Goal: Task Accomplishment & Management: Complete application form

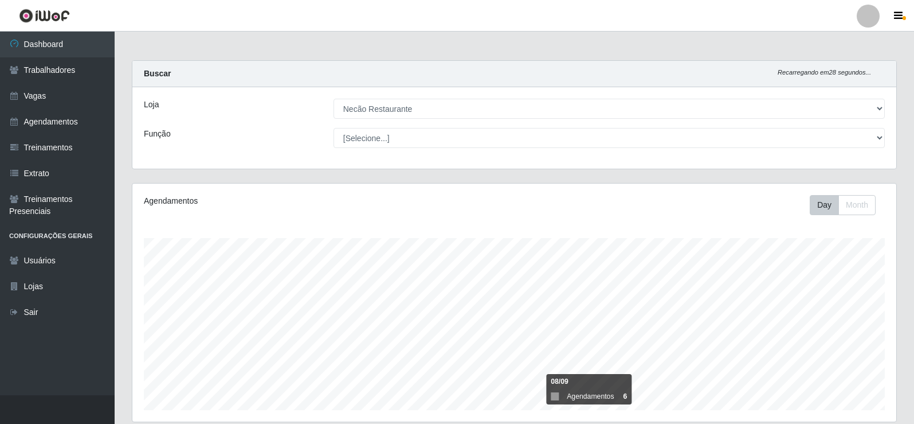
select select "334"
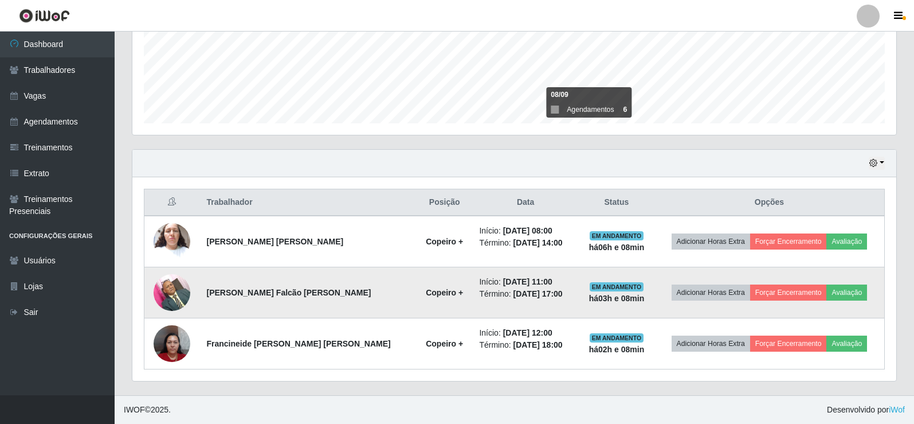
scroll to position [238, 764]
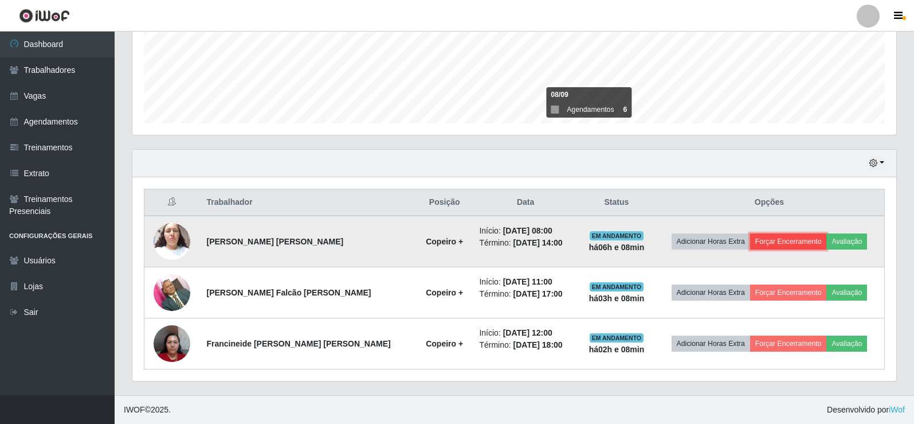
click at [800, 244] on button "Forçar Encerramento" at bounding box center [788, 241] width 77 height 16
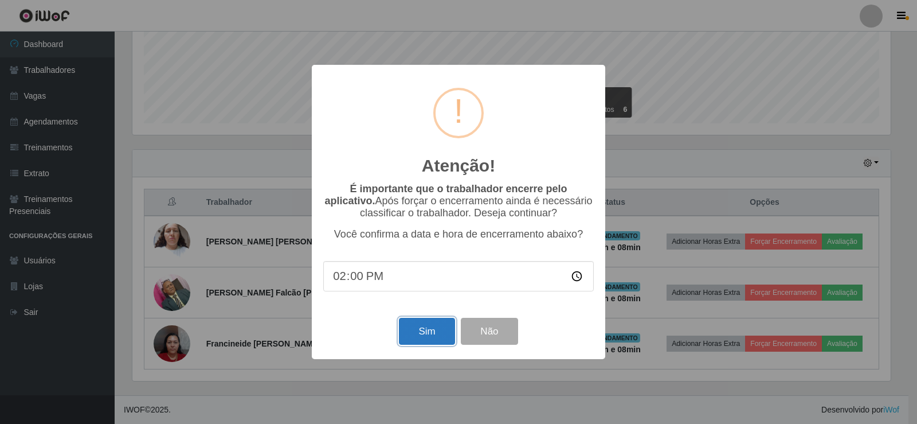
click at [418, 334] on button "Sim" at bounding box center [427, 331] width 56 height 27
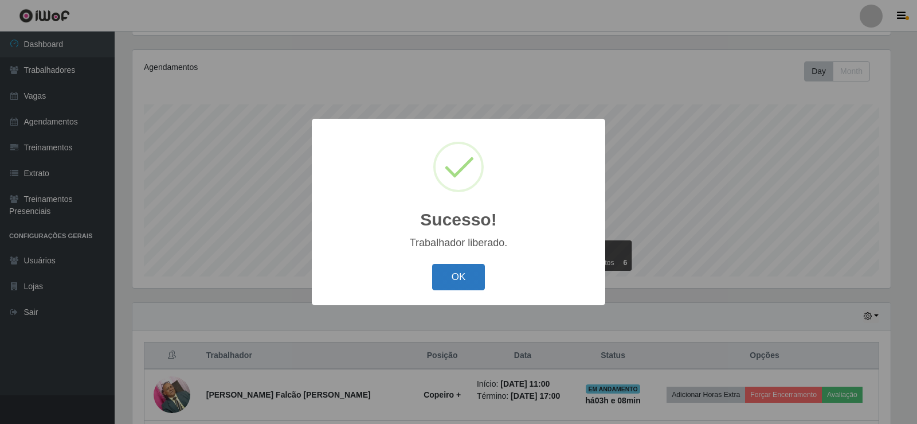
click at [462, 284] on button "OK" at bounding box center [458, 277] width 53 height 27
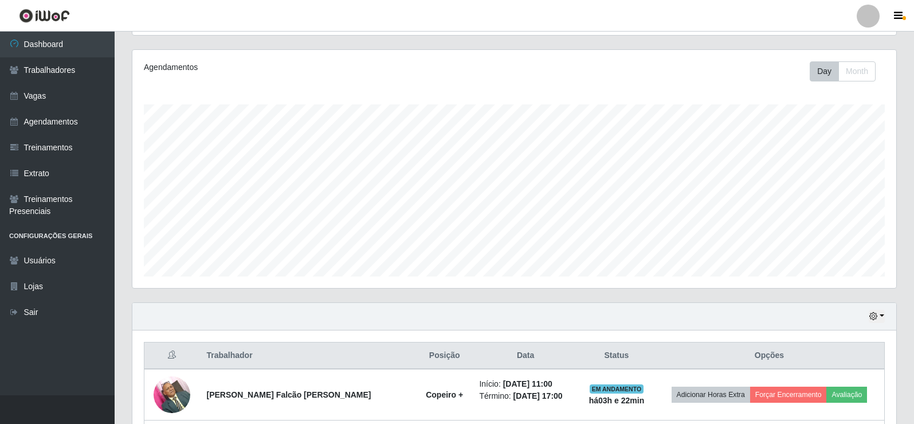
scroll to position [236, 0]
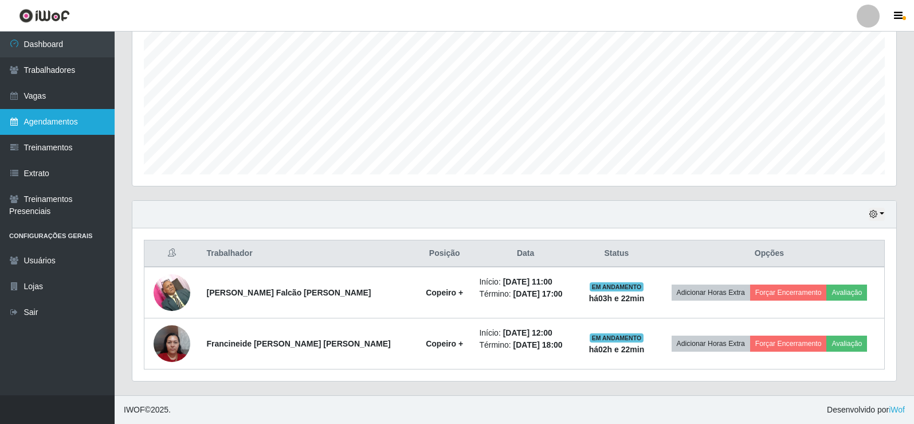
click at [50, 127] on link "Agendamentos" at bounding box center [57, 122] width 115 height 26
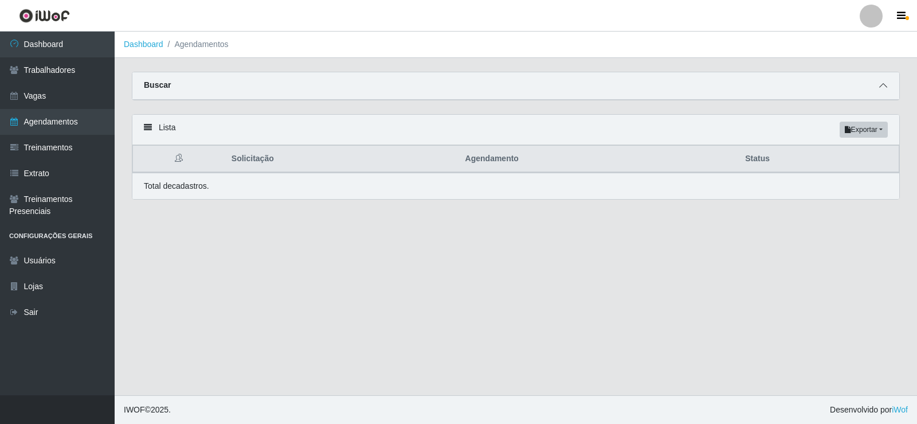
click at [886, 89] on icon at bounding box center [883, 85] width 8 height 8
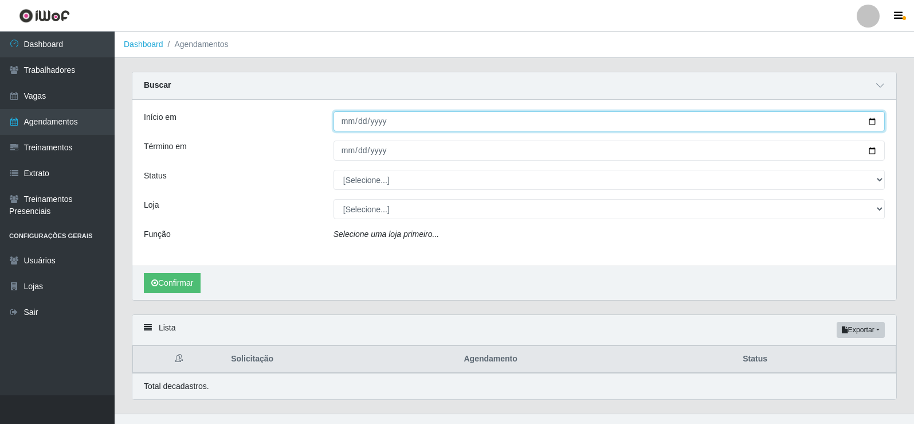
click at [874, 121] on input "Início em" at bounding box center [610, 121] width 552 height 20
type input "[DATE]"
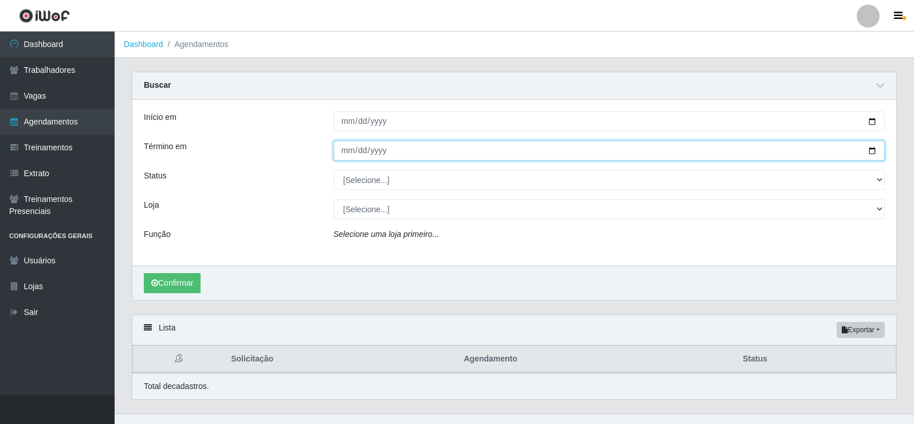
click at [870, 151] on input "Término em" at bounding box center [610, 150] width 552 height 20
type input "[DATE]"
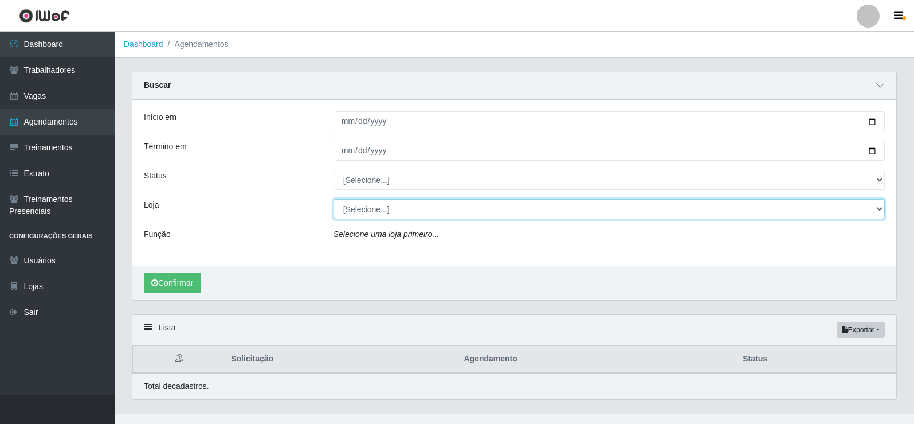
click at [365, 217] on select "[Selecione...] Necão Restaurante" at bounding box center [610, 209] width 552 height 20
select select "334"
click at [334, 200] on select "[Selecione...] Necão Restaurante" at bounding box center [610, 209] width 552 height 20
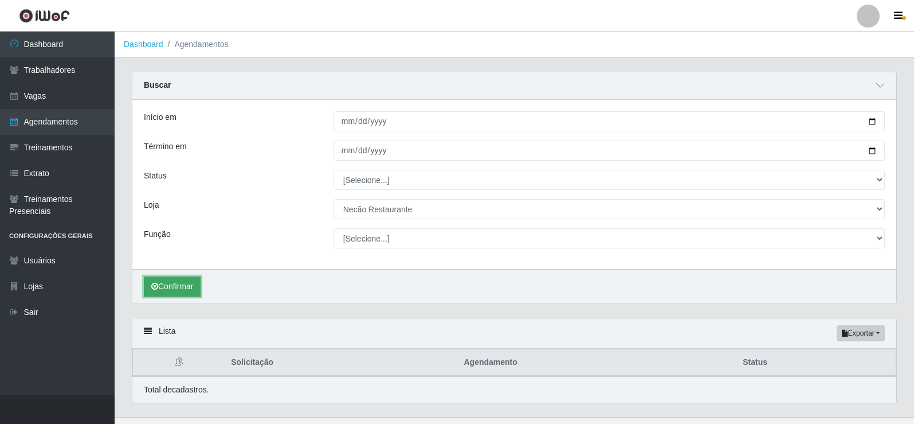
click at [183, 288] on button "Confirmar" at bounding box center [172, 286] width 57 height 20
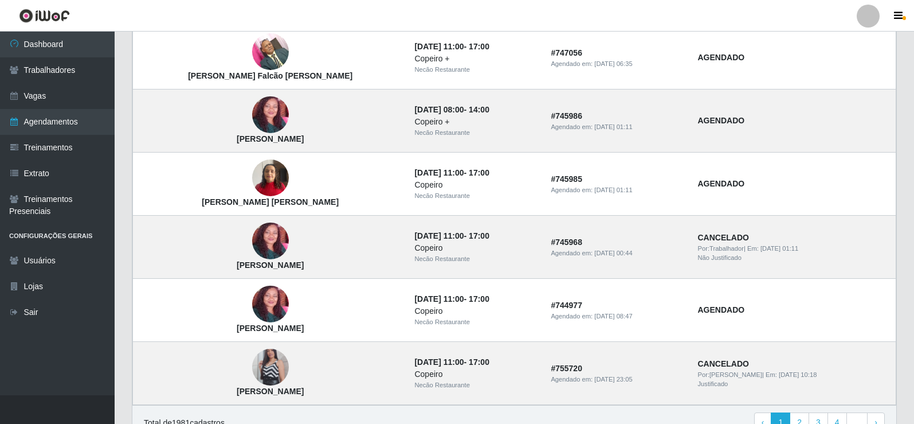
scroll to position [975, 0]
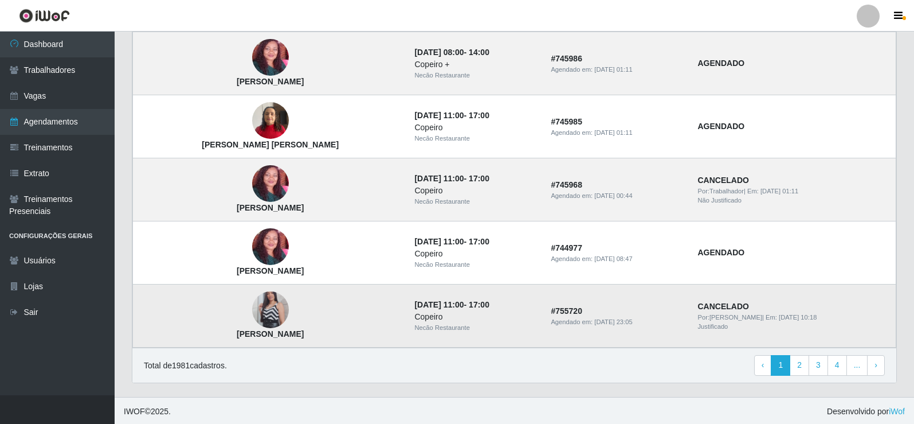
click at [252, 310] on img at bounding box center [270, 309] width 37 height 65
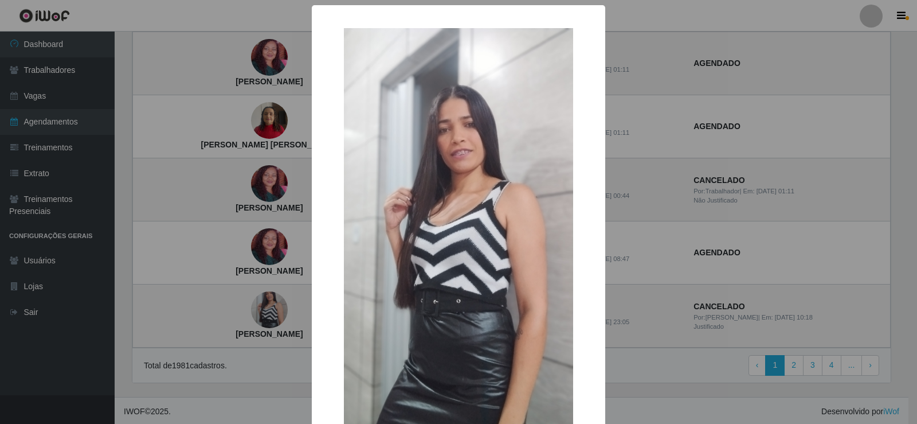
click at [302, 246] on div "× Carolayne Barbosa da Silva OK Cancel" at bounding box center [458, 212] width 917 height 424
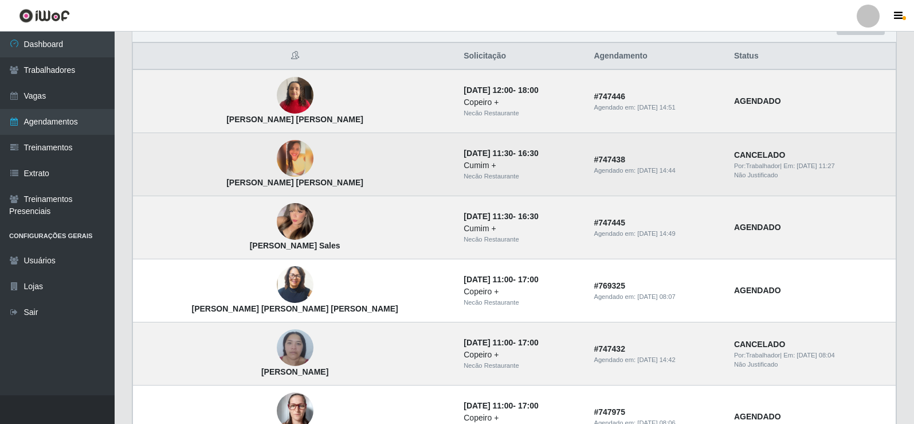
scroll to position [249, 0]
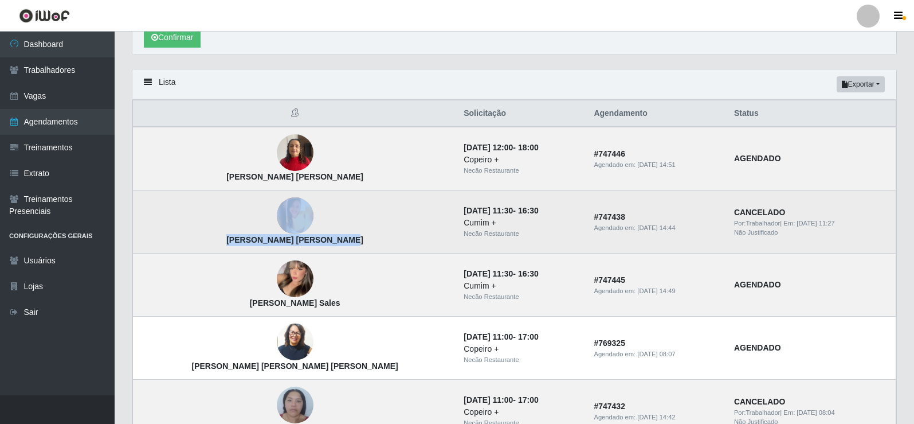
drag, startPoint x: 299, startPoint y: 244, endPoint x: 271, endPoint y: 231, distance: 31.6
click at [189, 233] on td "Fabiana Tavares Nascimento" at bounding box center [295, 221] width 324 height 63
click at [285, 228] on td "Fabiana Tavares Nascimento" at bounding box center [295, 221] width 324 height 63
click at [277, 220] on img at bounding box center [295, 215] width 37 height 37
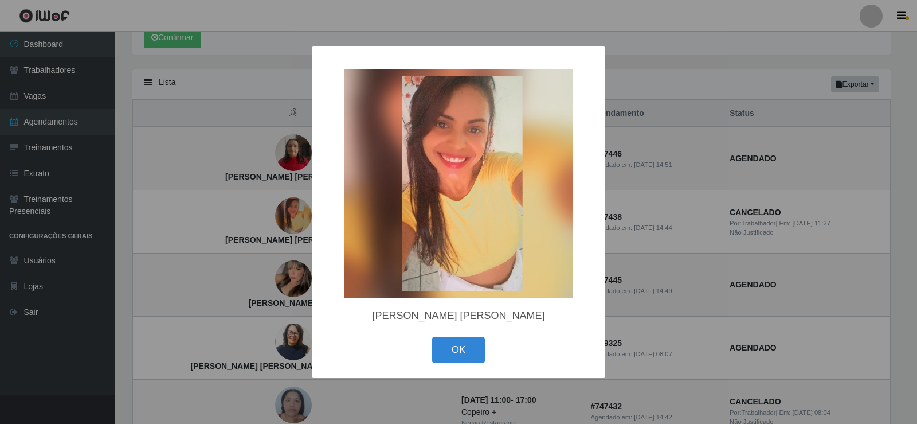
click at [620, 232] on div "× Fabiana Tavares Nascimento OK Cancel" at bounding box center [458, 212] width 917 height 424
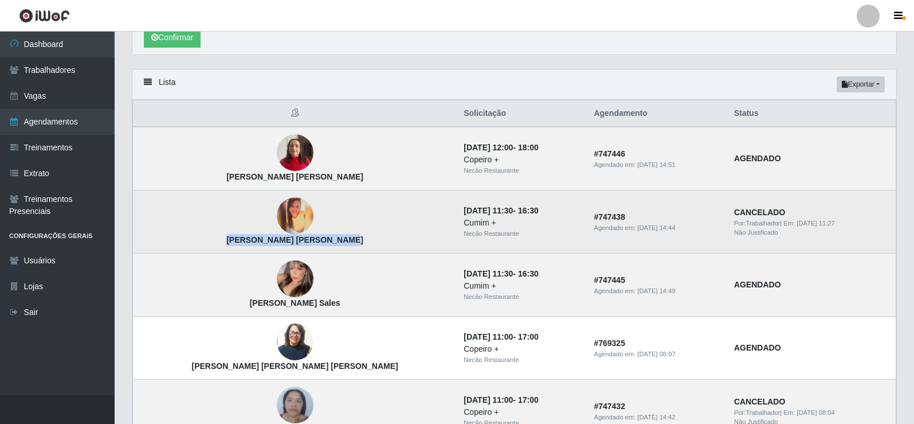
drag, startPoint x: 298, startPoint y: 239, endPoint x: 165, endPoint y: 241, distance: 133.0
click at [165, 241] on td "Fabiana Tavares Nascimento" at bounding box center [295, 221] width 324 height 63
copy strong "Fabiana Tavares Nascimento"
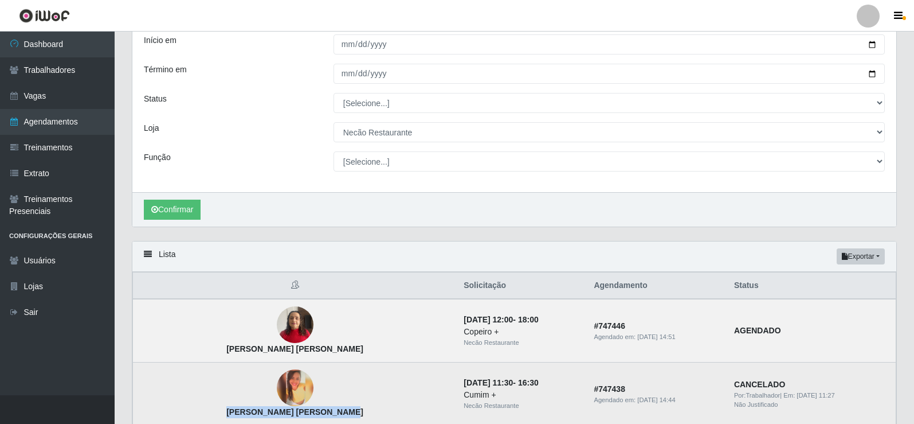
scroll to position [0, 0]
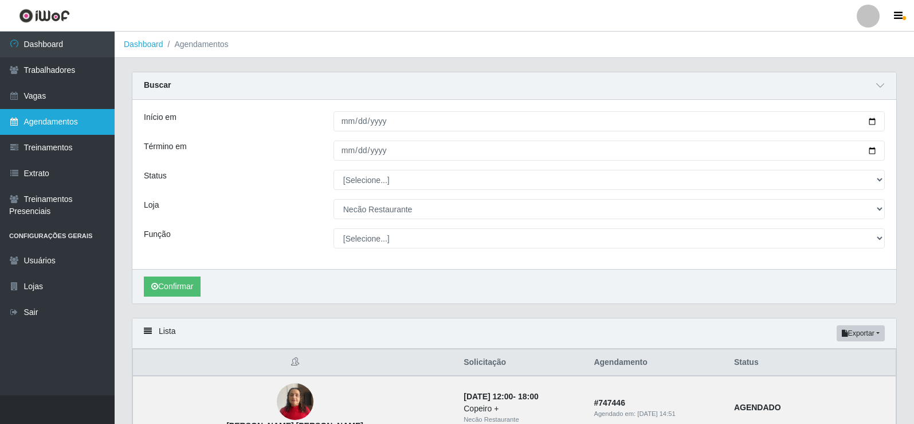
click at [84, 122] on link "Agendamentos" at bounding box center [57, 122] width 115 height 26
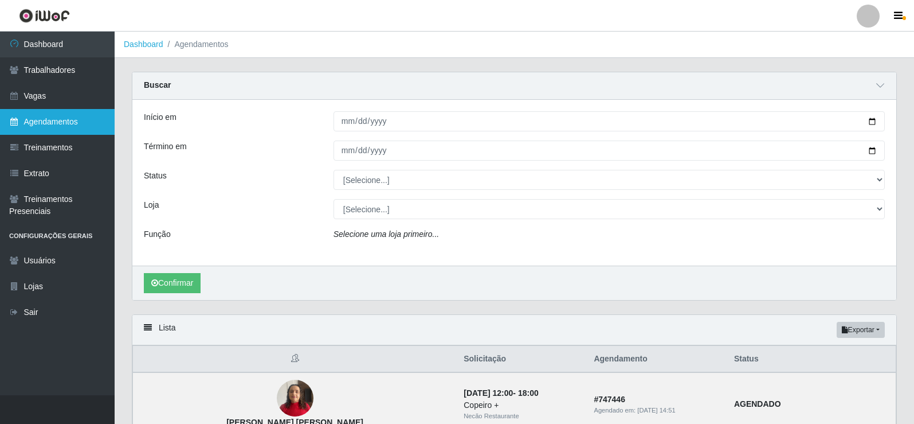
click at [84, 122] on link "Agendamentos" at bounding box center [57, 122] width 115 height 26
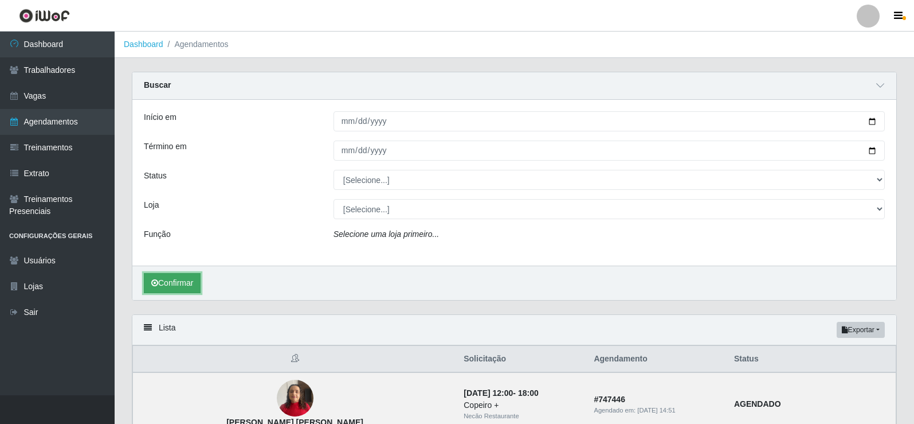
click at [184, 281] on button "Confirmar" at bounding box center [172, 283] width 57 height 20
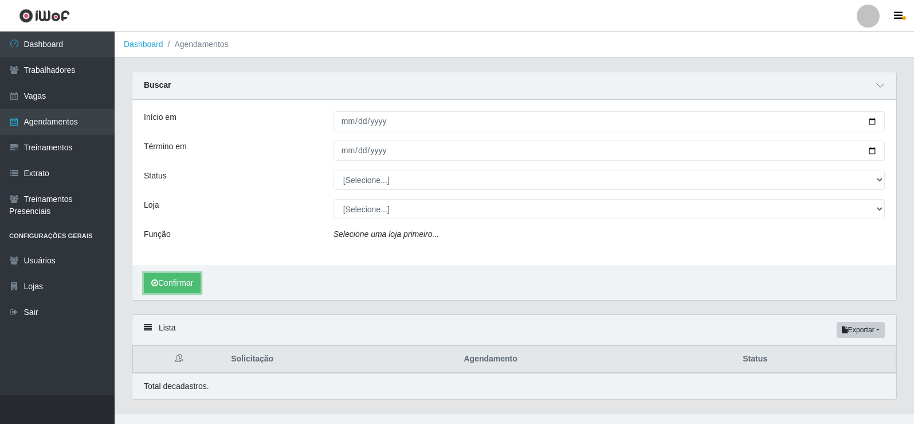
scroll to position [19, 0]
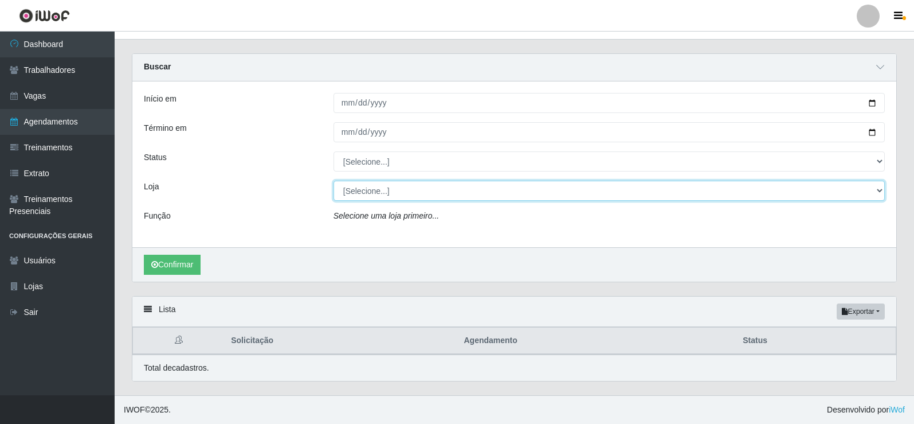
click at [371, 189] on select "[Selecione...] Necão Restaurante" at bounding box center [610, 191] width 552 height 20
select select "334"
click at [334, 181] on select "[Selecione...] Necão Restaurante" at bounding box center [610, 191] width 552 height 20
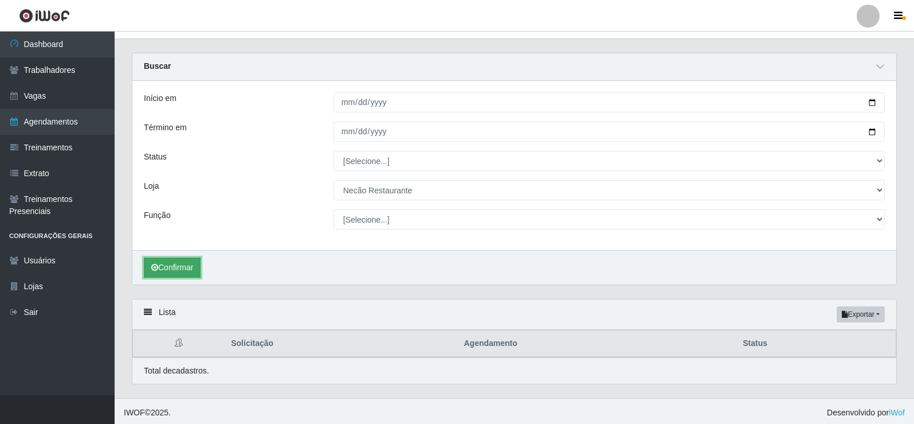
click at [183, 269] on button "Confirmar" at bounding box center [172, 267] width 57 height 20
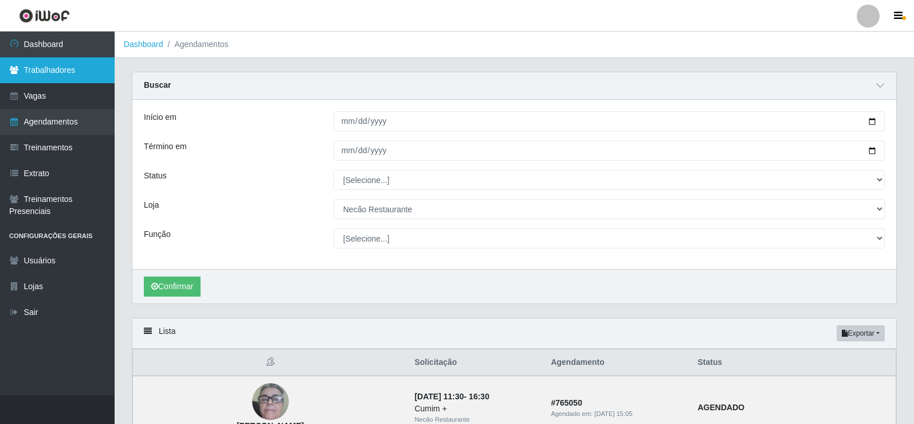
click at [51, 69] on link "Trabalhadores" at bounding box center [57, 70] width 115 height 26
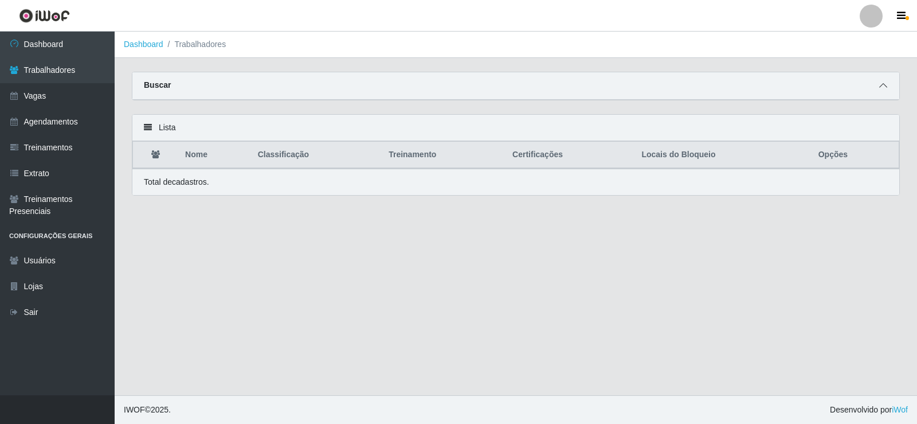
click at [881, 89] on icon at bounding box center [883, 85] width 8 height 8
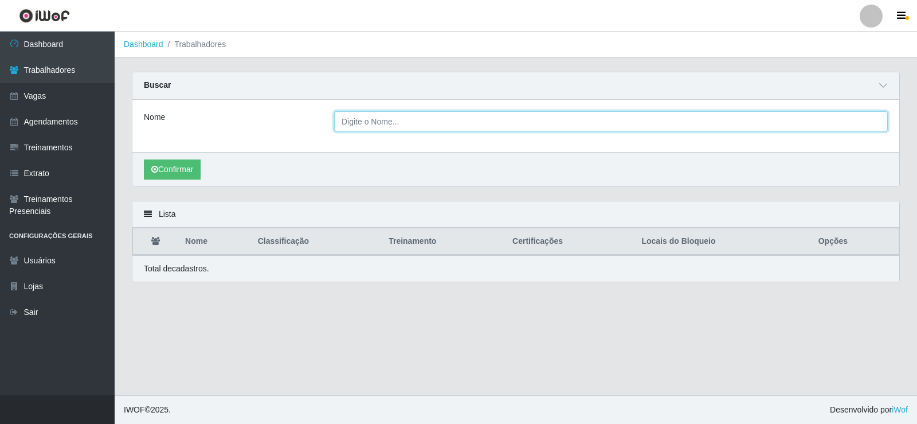
click at [474, 130] on input "Nome" at bounding box center [611, 121] width 554 height 20
paste input "Fabiana Tavares Nascimento"
type input "Fabiana Tavares Nascimento"
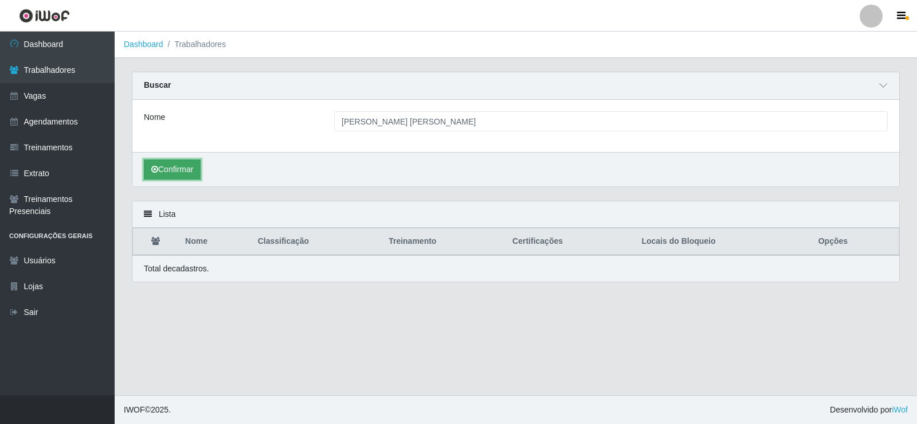
click at [181, 170] on button "Confirmar" at bounding box center [172, 169] width 57 height 20
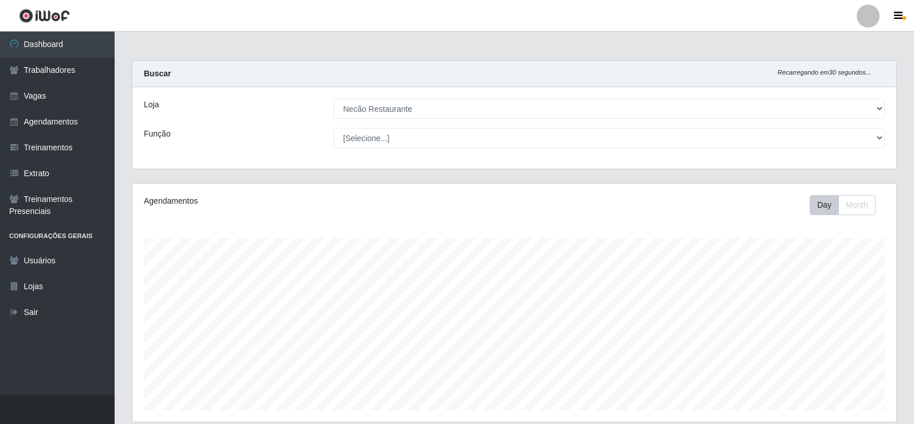
select select "334"
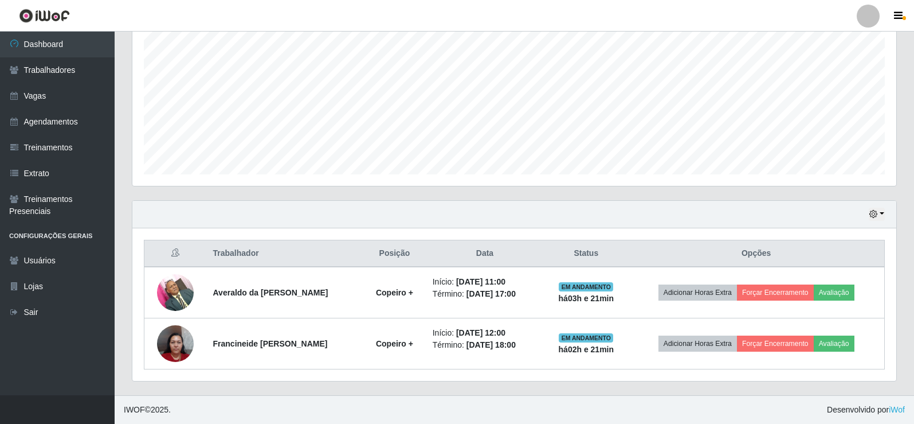
scroll to position [238, 764]
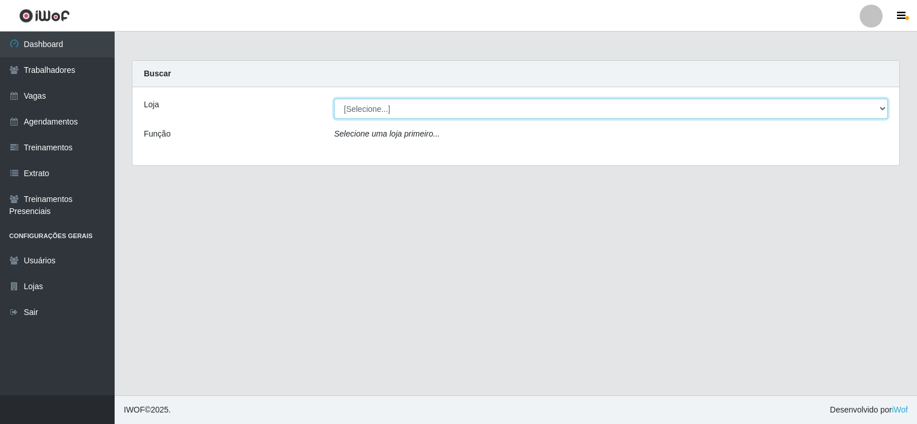
click at [403, 110] on select "[Selecione...] Necão Restaurante" at bounding box center [611, 109] width 554 height 20
select select "334"
click at [334, 99] on select "[Selecione...] Necão Restaurante" at bounding box center [611, 109] width 554 height 20
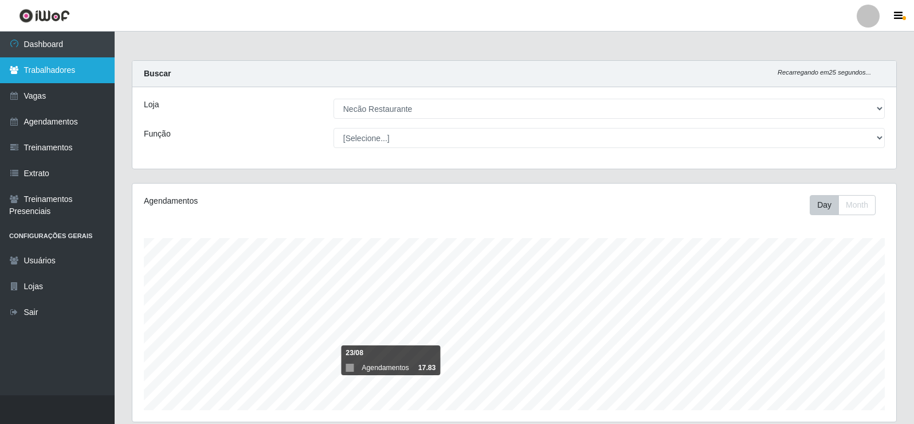
click at [65, 68] on link "Trabalhadores" at bounding box center [57, 70] width 115 height 26
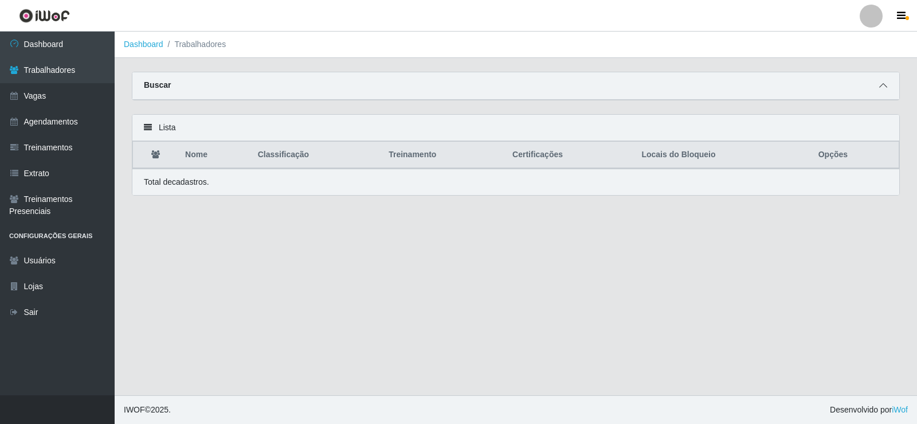
click at [882, 87] on icon at bounding box center [883, 85] width 8 height 8
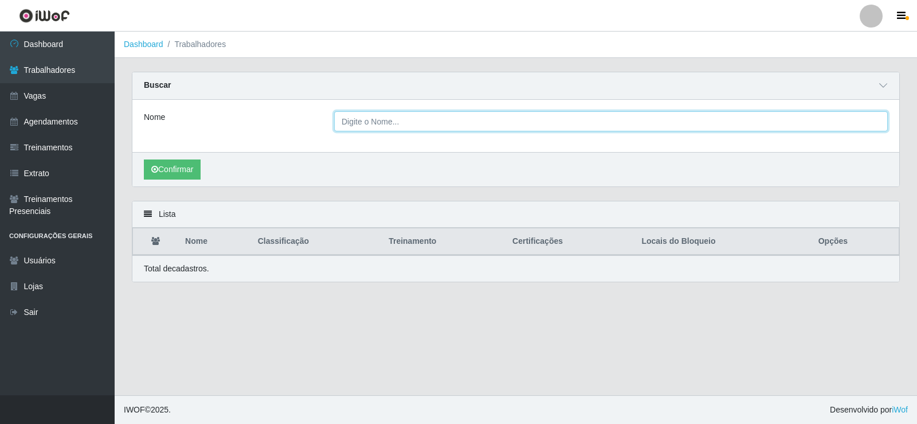
click at [404, 128] on input "Nome" at bounding box center [611, 121] width 554 height 20
paste input "[PERSON_NAME]"
type input "[PERSON_NAME] [PERSON_NAME]"
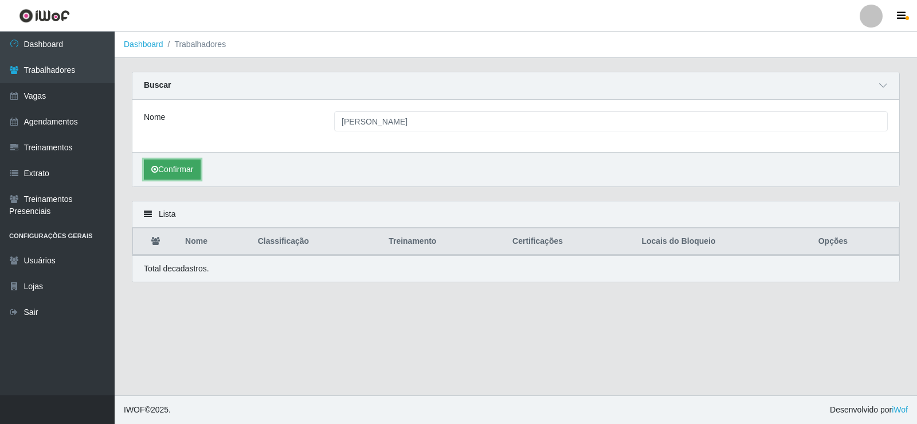
click at [173, 166] on button "Confirmar" at bounding box center [172, 169] width 57 height 20
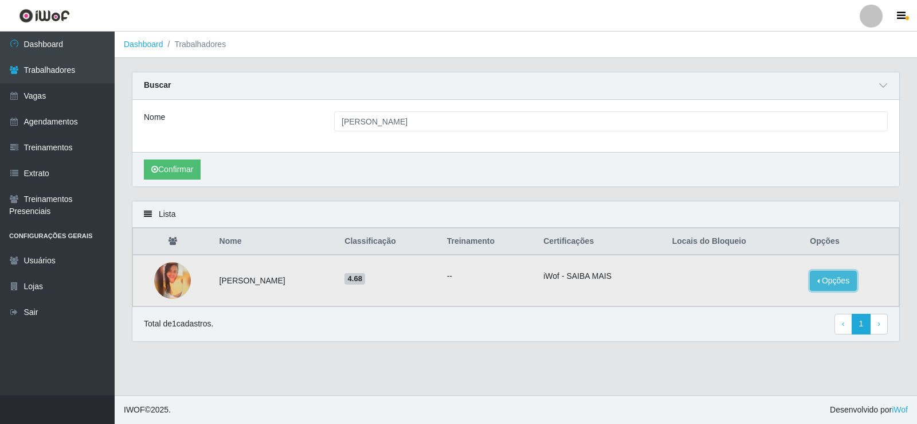
click at [834, 280] on button "Opções" at bounding box center [833, 281] width 47 height 20
click at [772, 272] on button "Bloquear - Empresa" at bounding box center [762, 268] width 92 height 24
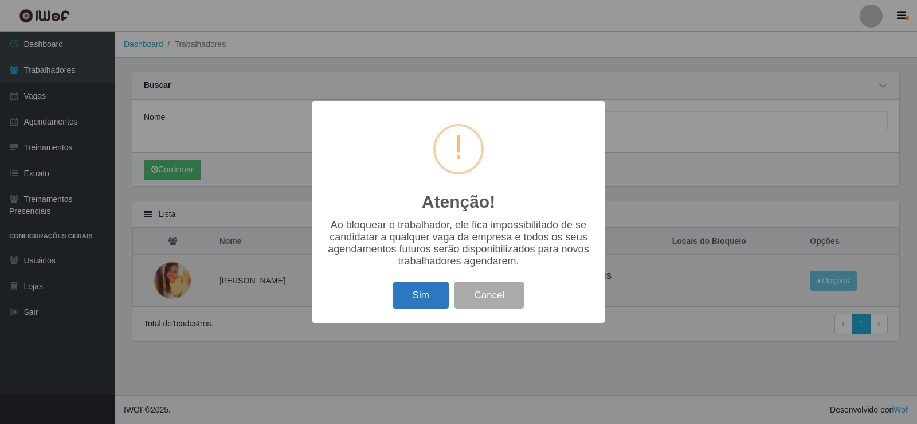
click at [416, 305] on button "Sim" at bounding box center [421, 294] width 56 height 27
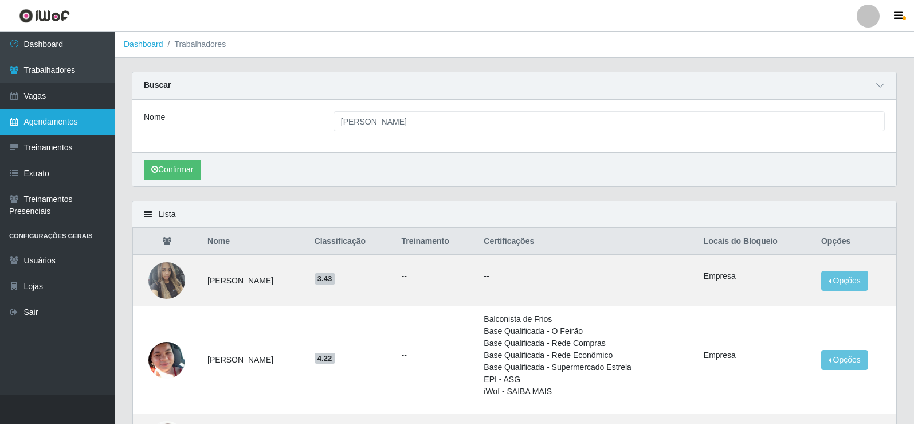
click at [44, 120] on link "Agendamentos" at bounding box center [57, 122] width 115 height 26
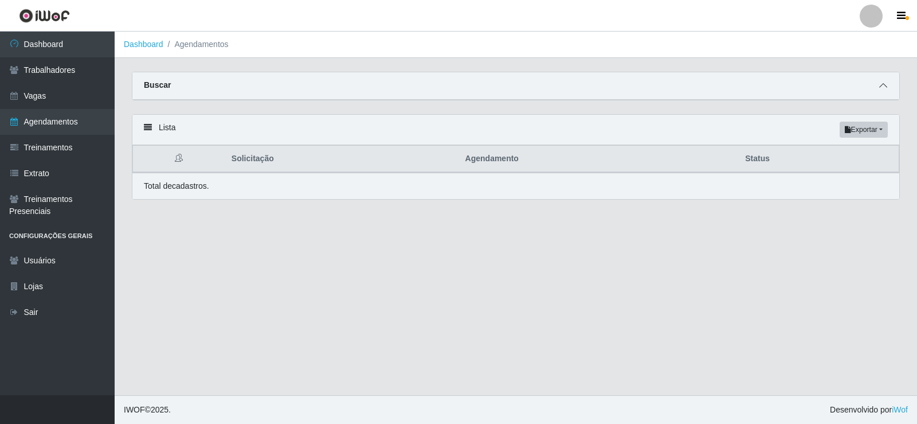
click at [881, 89] on icon at bounding box center [883, 85] width 8 height 8
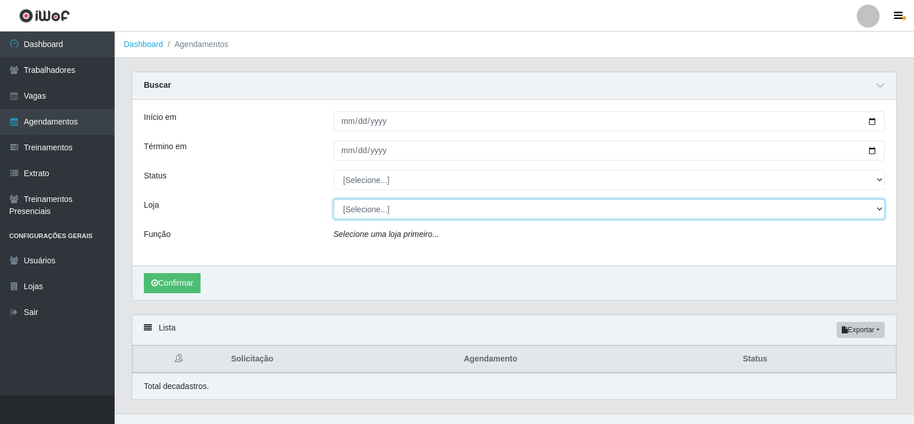
click at [371, 204] on select "[Selecione...] Necão Restaurante" at bounding box center [610, 209] width 552 height 20
select select "334"
click at [334, 200] on select "[Selecione...] Necão Restaurante" at bounding box center [610, 209] width 552 height 20
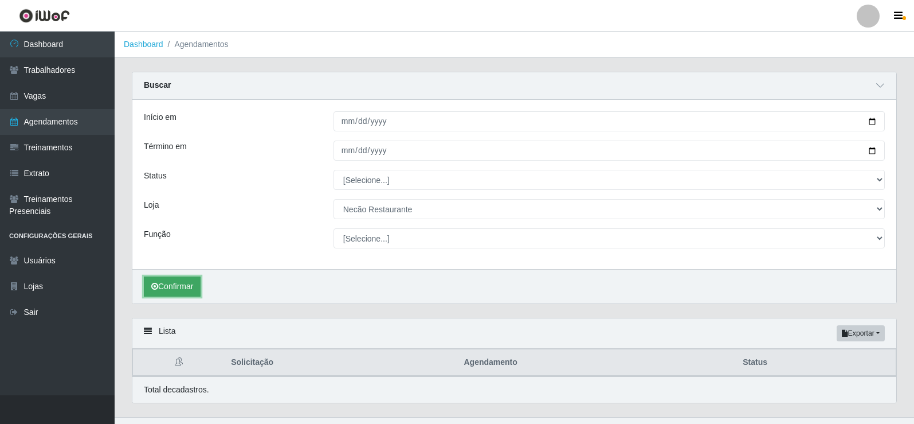
click at [190, 287] on button "Confirmar" at bounding box center [172, 286] width 57 height 20
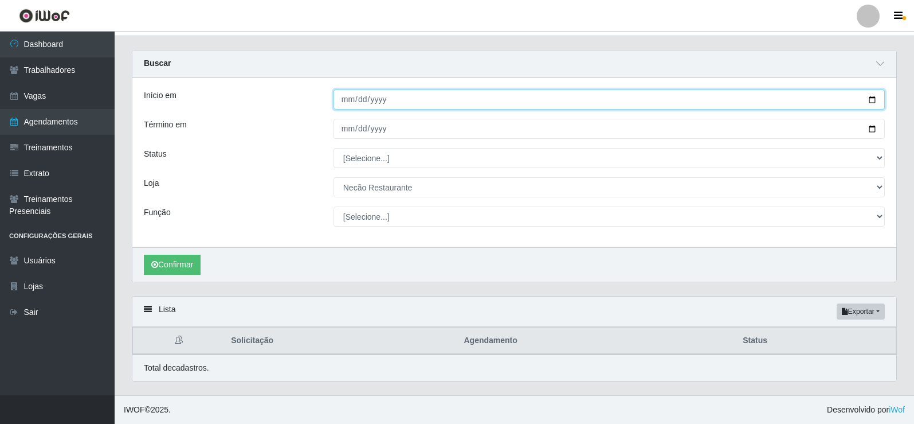
click at [872, 98] on input "Início em" at bounding box center [610, 99] width 552 height 20
type input "2025-10-05"
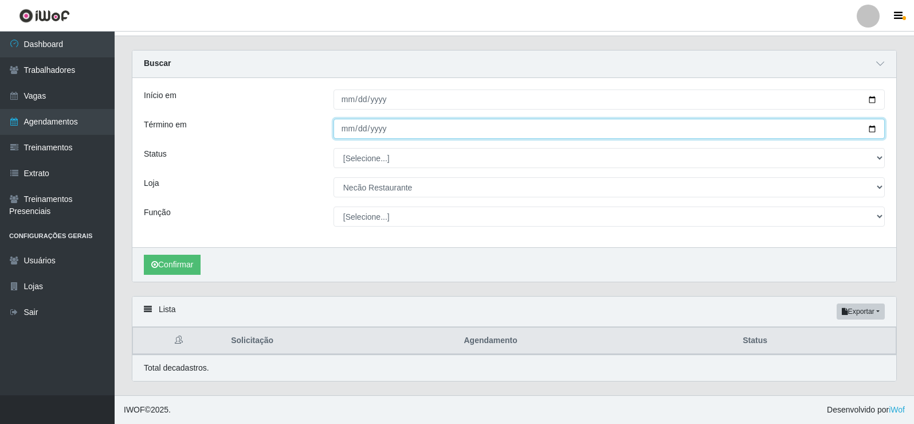
click at [866, 128] on input "Término em" at bounding box center [610, 129] width 552 height 20
click at [874, 132] on input "Término em" at bounding box center [610, 129] width 552 height 20
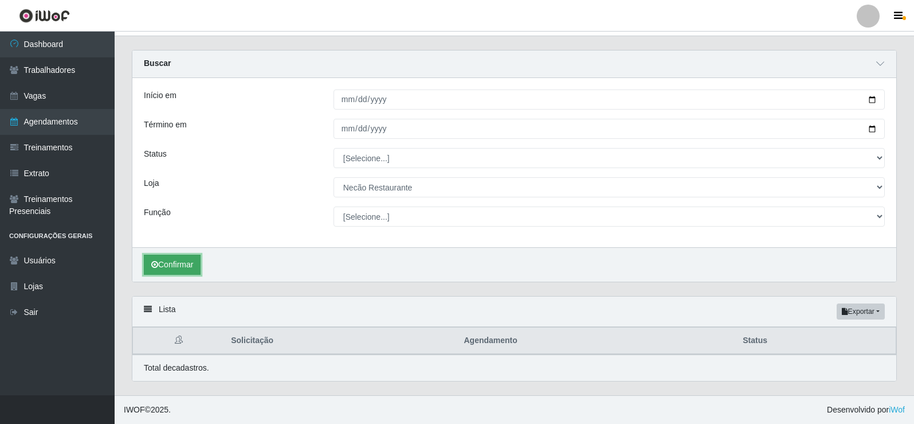
click at [193, 271] on button "Confirmar" at bounding box center [172, 265] width 57 height 20
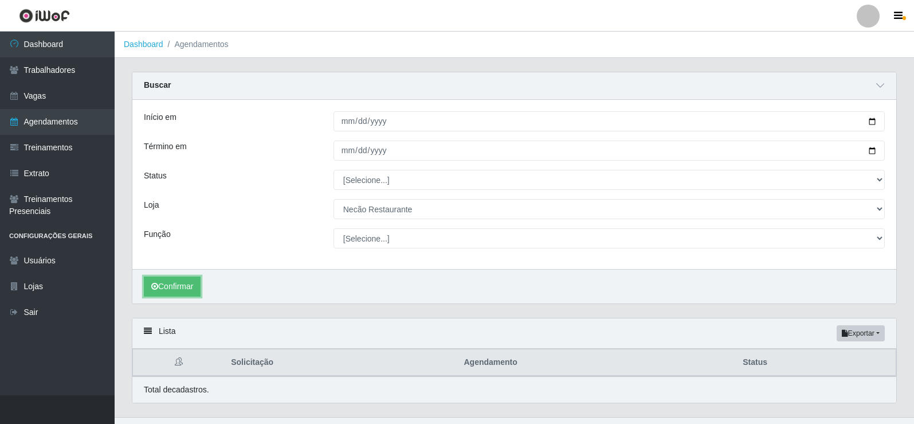
scroll to position [22, 0]
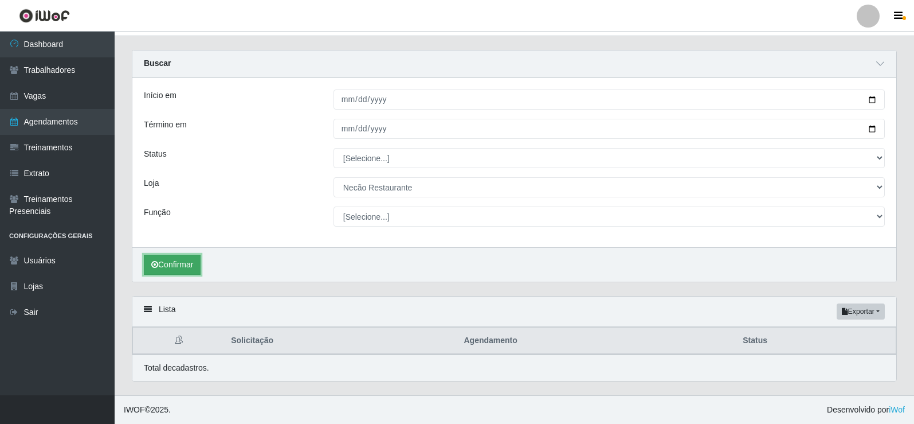
click at [182, 268] on button "Confirmar" at bounding box center [172, 265] width 57 height 20
click at [189, 264] on button "Confirmar" at bounding box center [172, 265] width 57 height 20
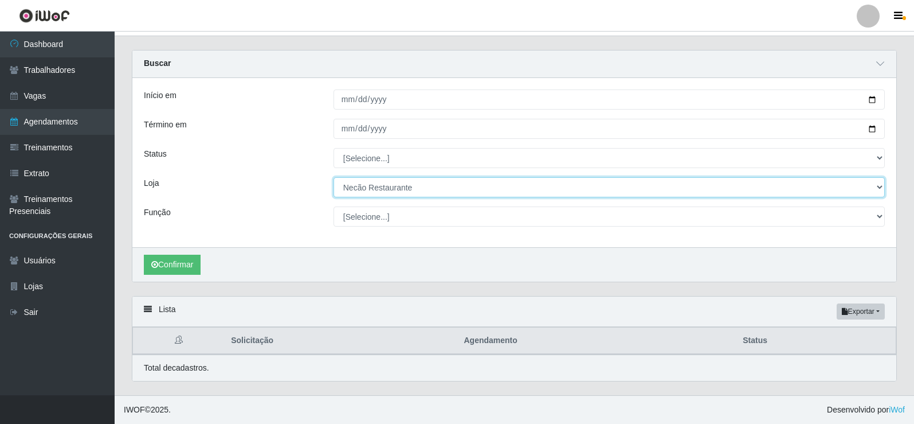
click at [369, 191] on select "[Selecione...] Necão Restaurante" at bounding box center [610, 187] width 552 height 20
click at [334, 177] on select "[Selecione...] Necão Restaurante" at bounding box center [610, 187] width 552 height 20
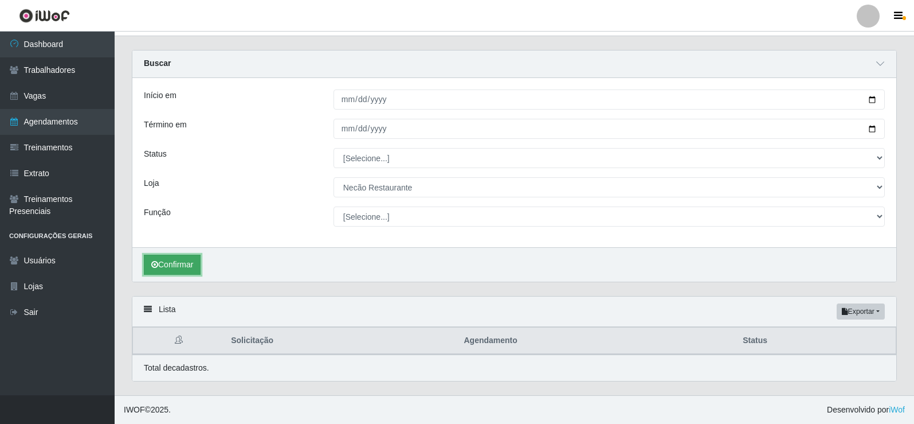
click at [176, 267] on button "Confirmar" at bounding box center [172, 265] width 57 height 20
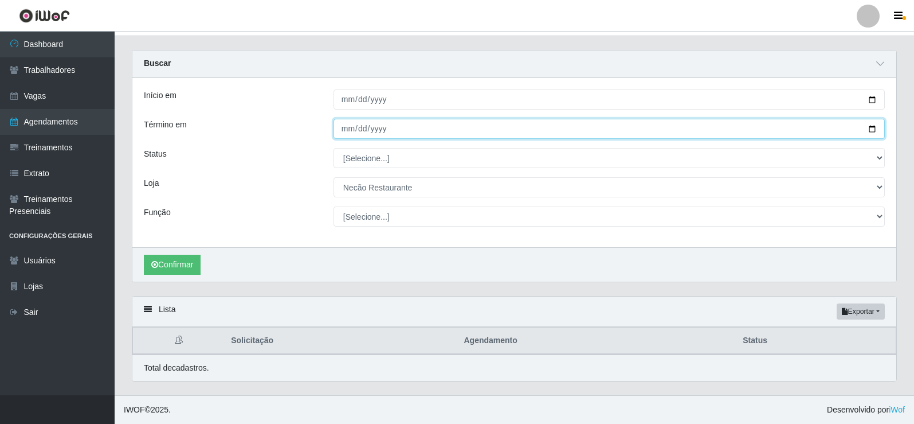
click at [871, 130] on input "2025-12-31" at bounding box center [610, 129] width 552 height 20
type input "2025-11-30"
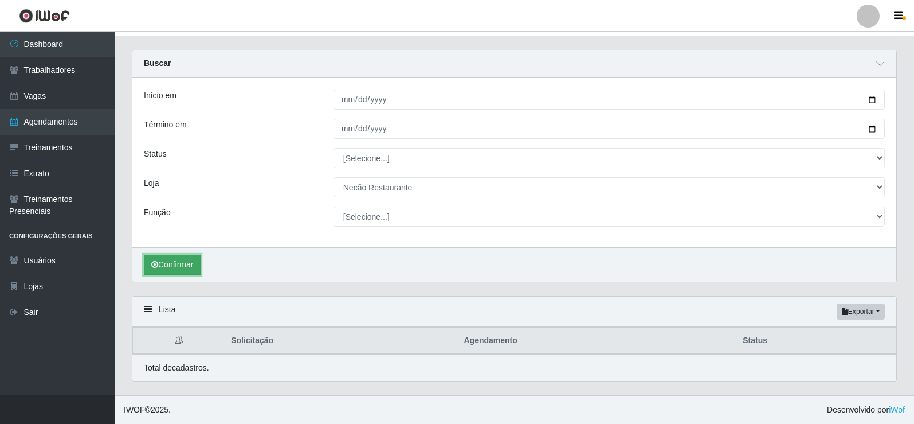
click at [191, 264] on button "Confirmar" at bounding box center [172, 265] width 57 height 20
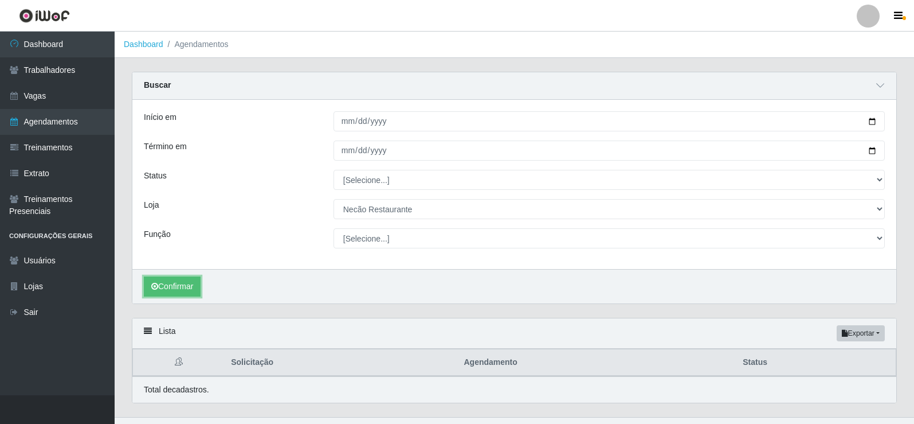
scroll to position [22, 0]
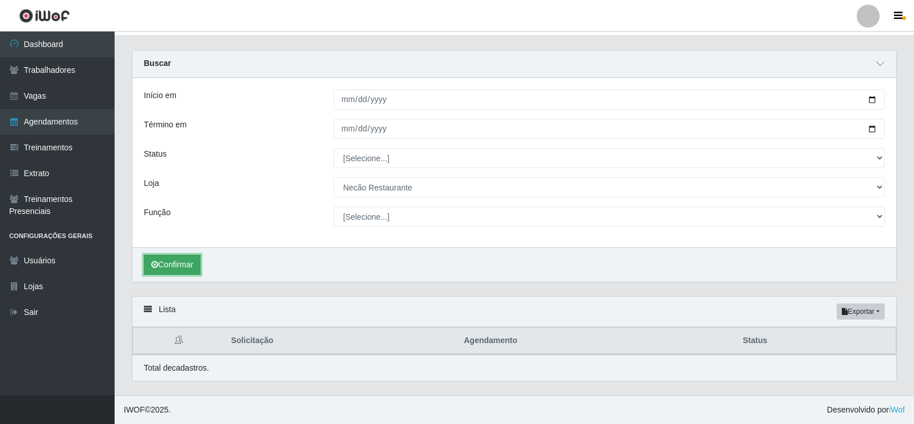
click at [175, 264] on button "Confirmar" at bounding box center [172, 265] width 57 height 20
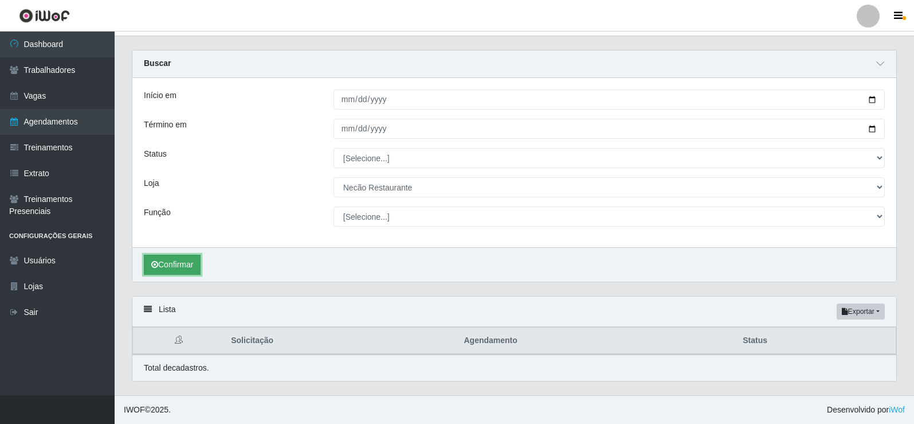
click at [175, 264] on button "Confirmar" at bounding box center [172, 265] width 57 height 20
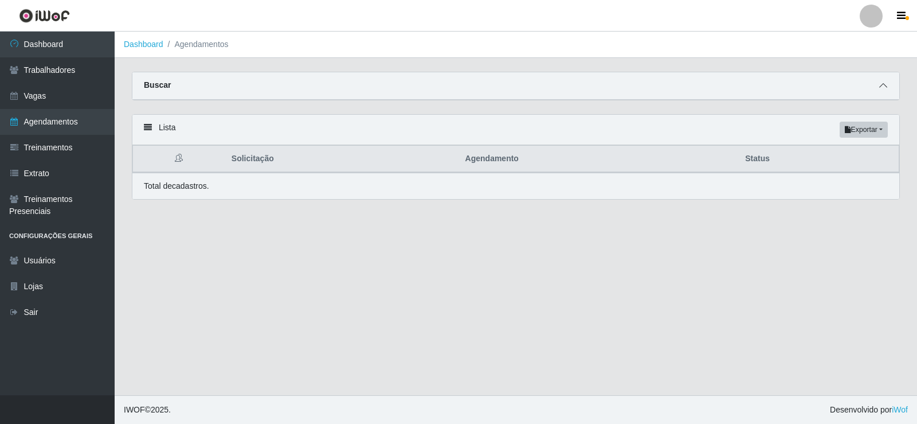
click at [883, 91] on span at bounding box center [884, 85] width 14 height 13
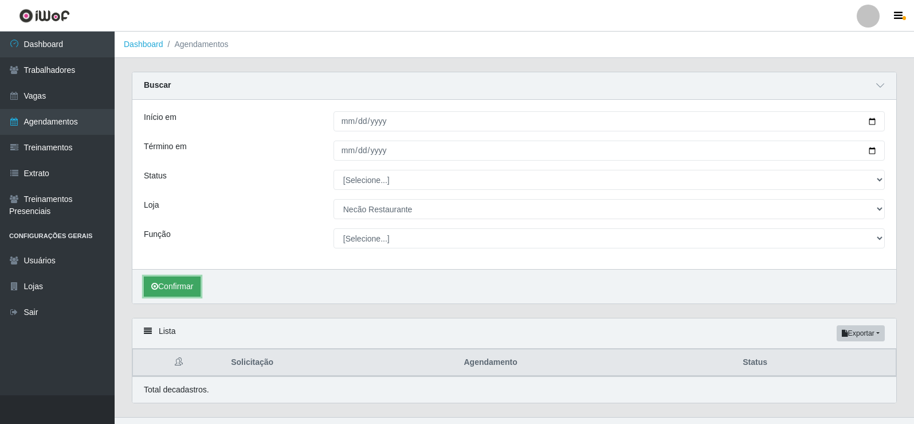
click at [187, 290] on button "Confirmar" at bounding box center [172, 286] width 57 height 20
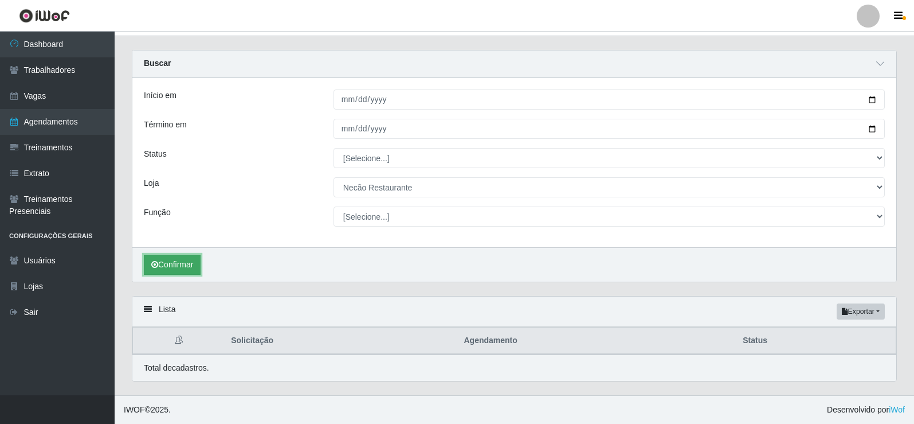
click at [170, 259] on button "Confirmar" at bounding box center [172, 265] width 57 height 20
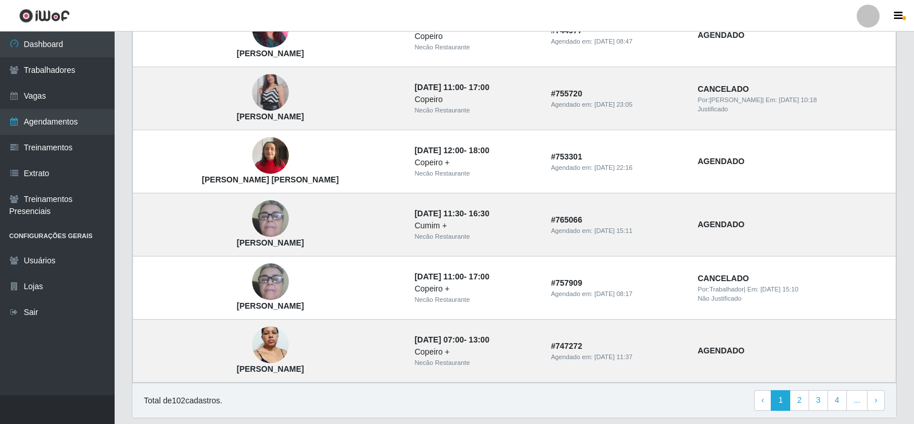
scroll to position [977, 0]
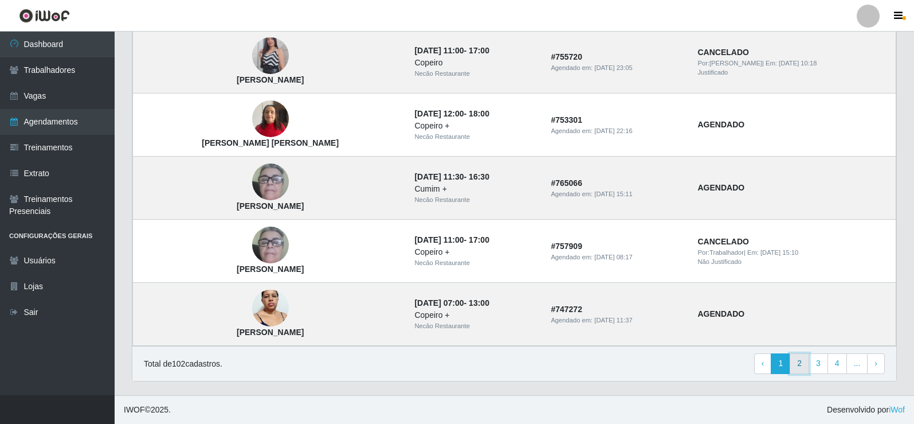
click at [800, 361] on link "2" at bounding box center [799, 363] width 19 height 21
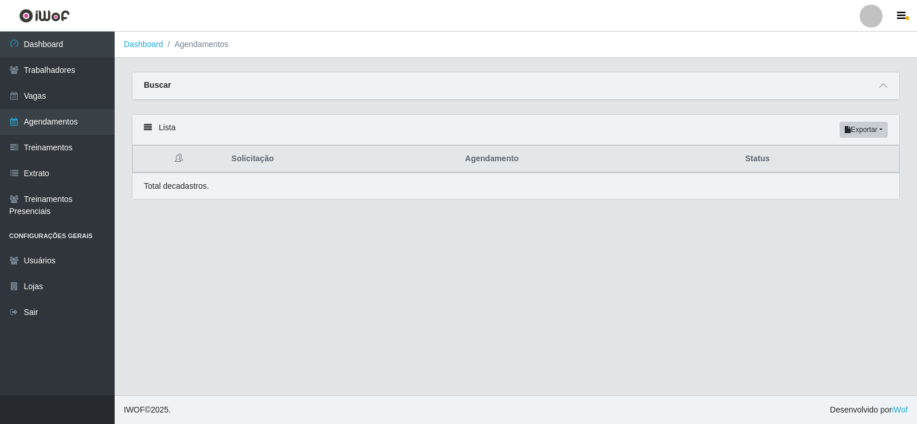
click at [211, 89] on div "Buscar" at bounding box center [515, 86] width 767 height 28
click at [84, 129] on link "Agendamentos" at bounding box center [57, 122] width 115 height 26
click at [886, 85] on icon at bounding box center [883, 85] width 8 height 8
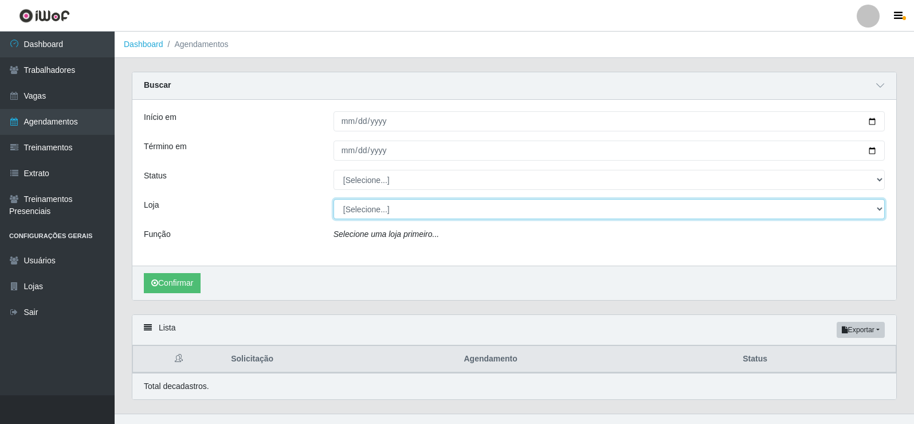
click at [386, 205] on select "[Selecione...] Necão Restaurante" at bounding box center [610, 209] width 552 height 20
select select "334"
click at [334, 200] on select "[Selecione...] Necão Restaurante" at bounding box center [610, 209] width 552 height 20
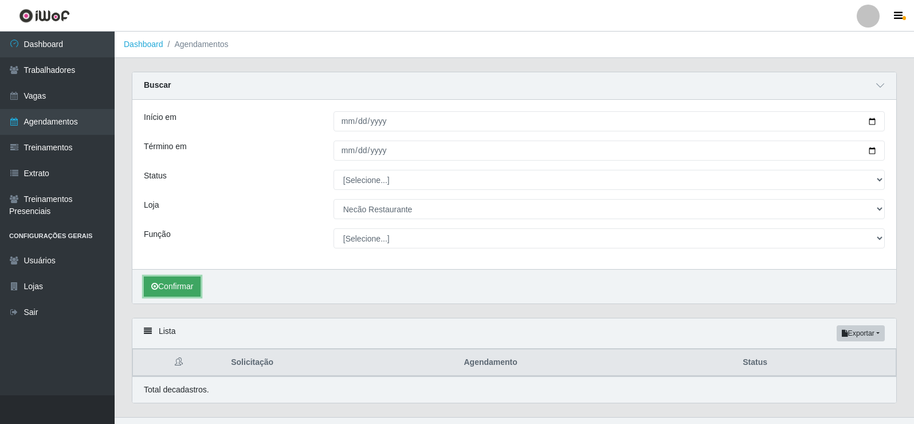
click at [181, 291] on button "Confirmar" at bounding box center [172, 286] width 57 height 20
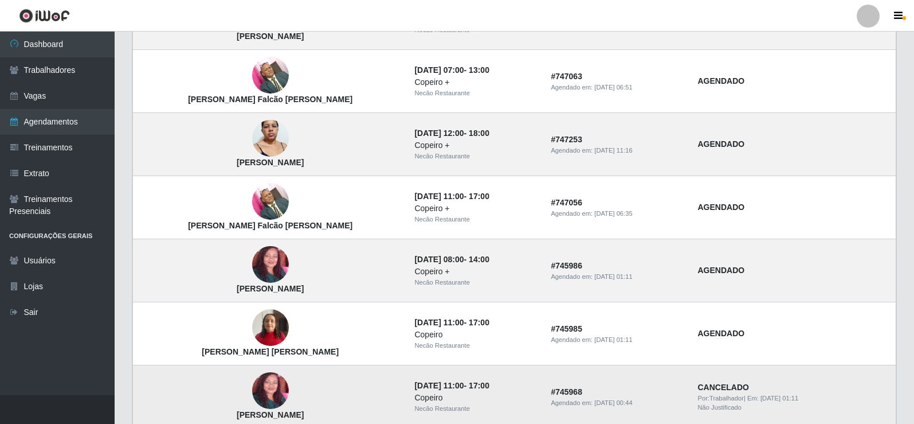
scroll to position [977, 0]
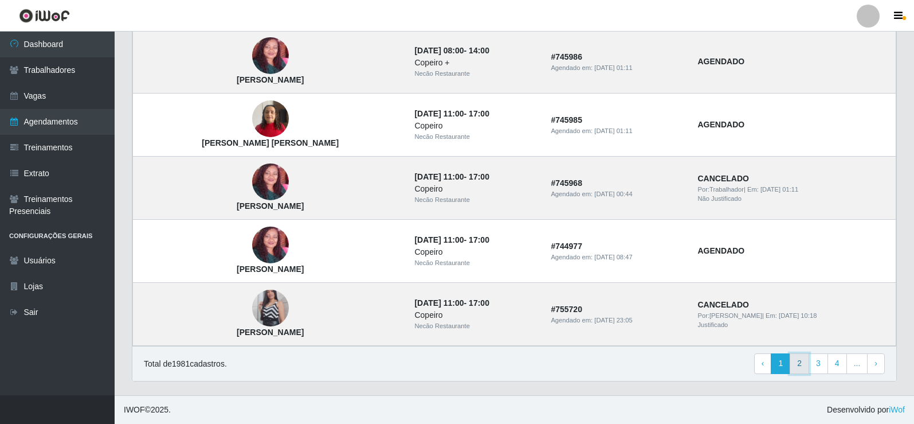
click at [804, 367] on link "2" at bounding box center [799, 363] width 19 height 21
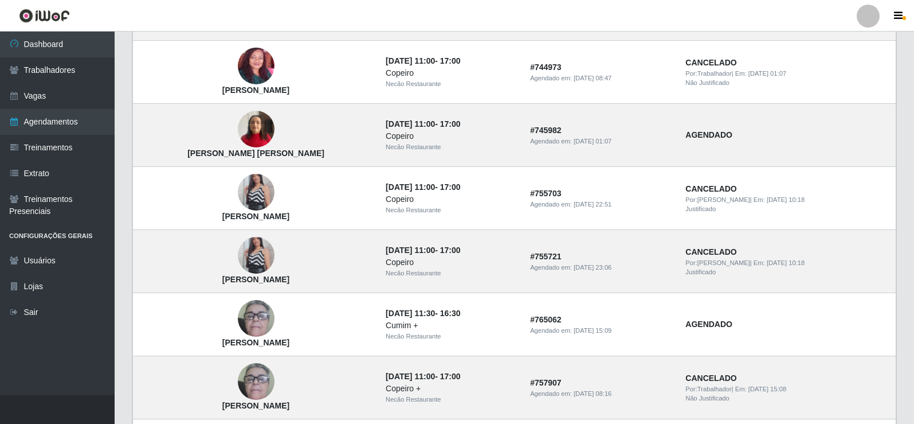
scroll to position [631, 0]
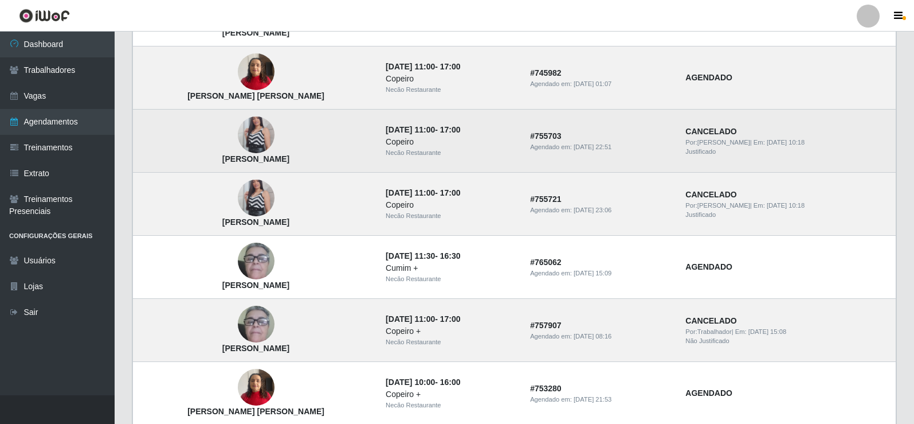
click at [238, 135] on img at bounding box center [256, 135] width 37 height 65
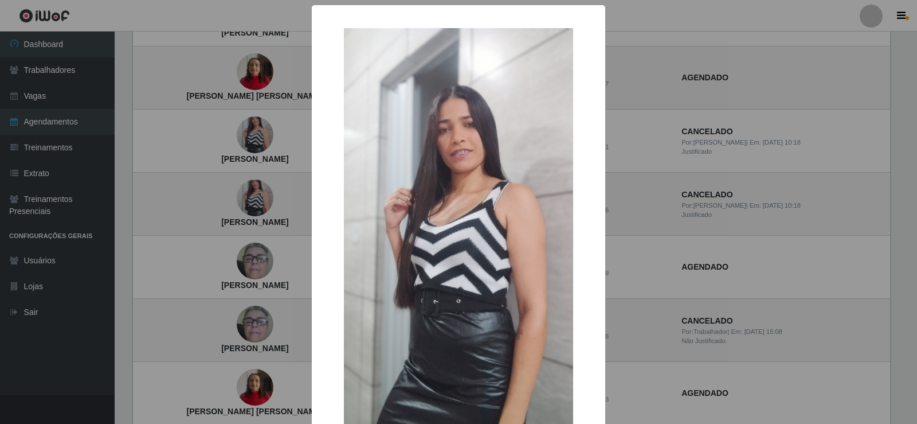
click at [632, 155] on div "× [PERSON_NAME] OK Cancel" at bounding box center [458, 212] width 917 height 424
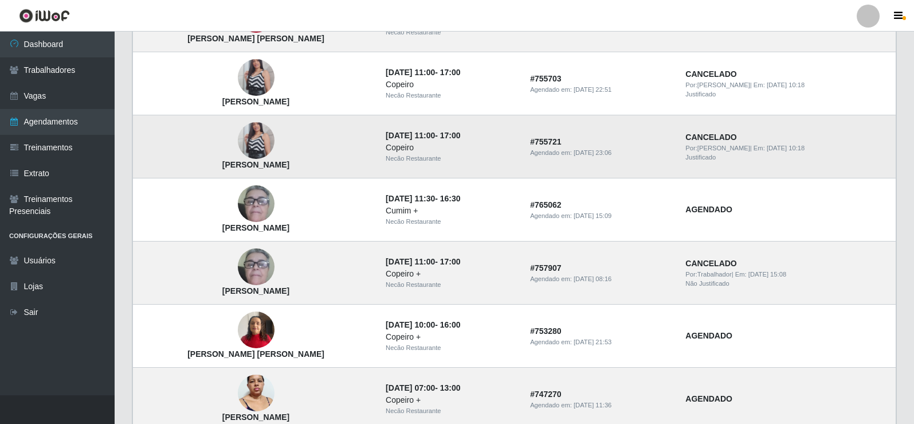
scroll to position [745, 0]
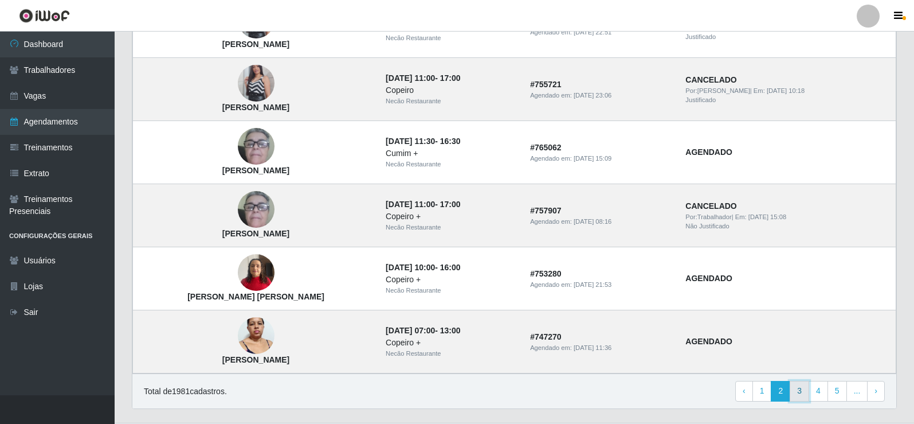
click at [799, 392] on link "3" at bounding box center [799, 391] width 19 height 21
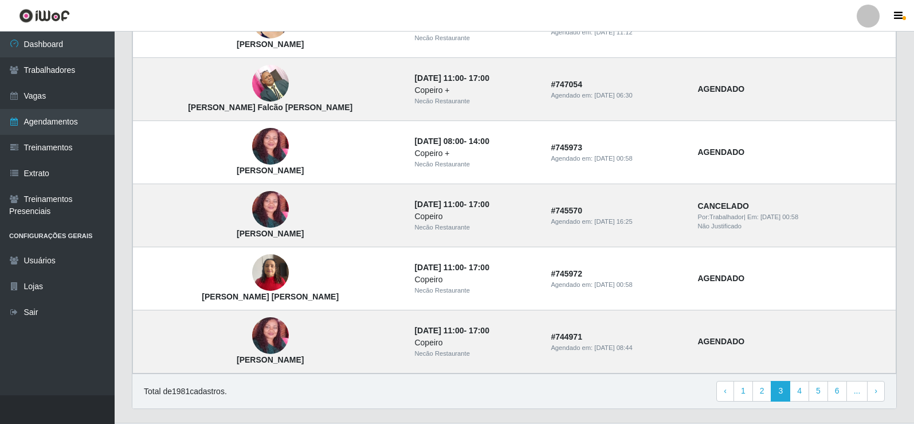
scroll to position [773, 0]
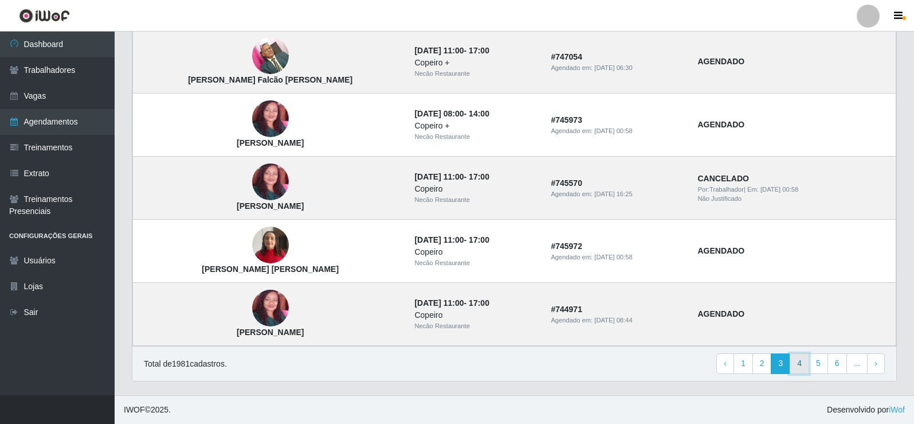
click at [805, 362] on link "4" at bounding box center [799, 363] width 19 height 21
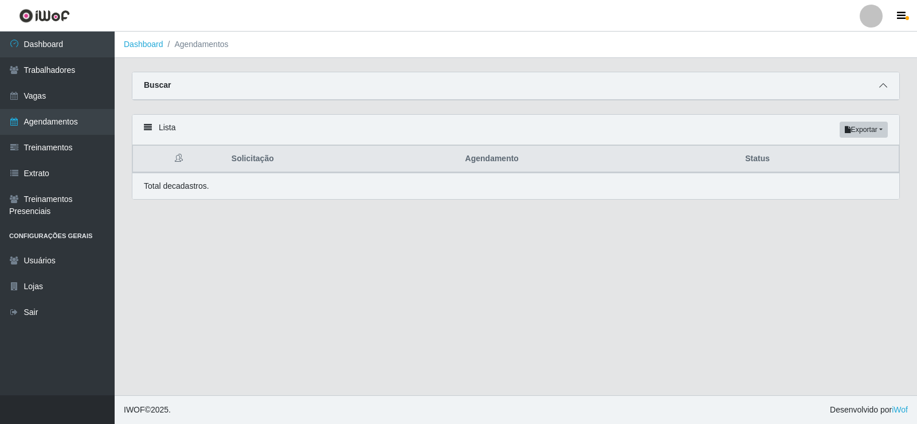
click at [886, 88] on icon at bounding box center [883, 85] width 8 height 8
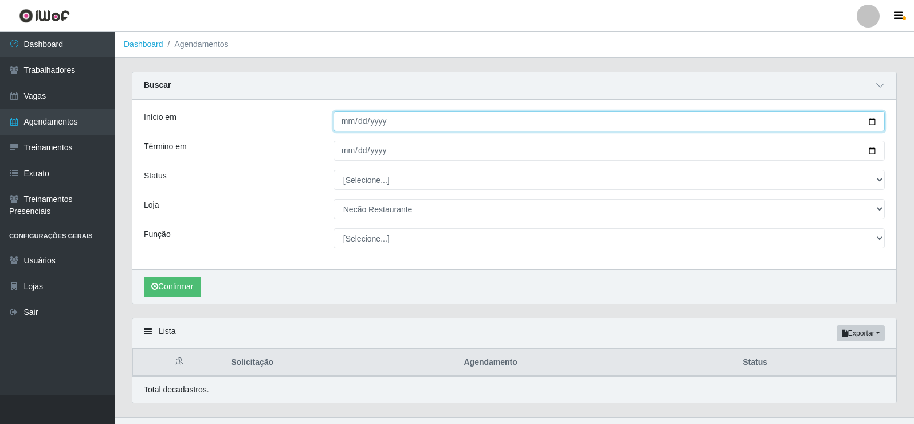
click at [874, 122] on input "Início em" at bounding box center [610, 121] width 552 height 20
type input "[DATE]"
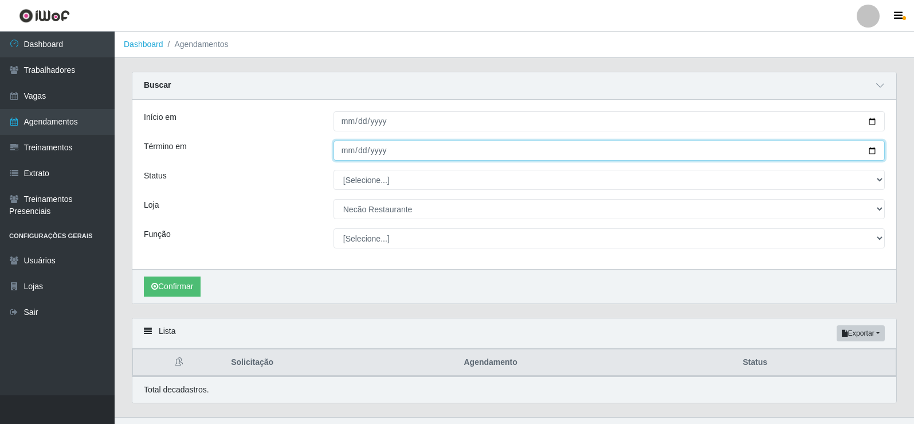
click at [877, 151] on input "Término em" at bounding box center [610, 150] width 552 height 20
type input "[DATE]"
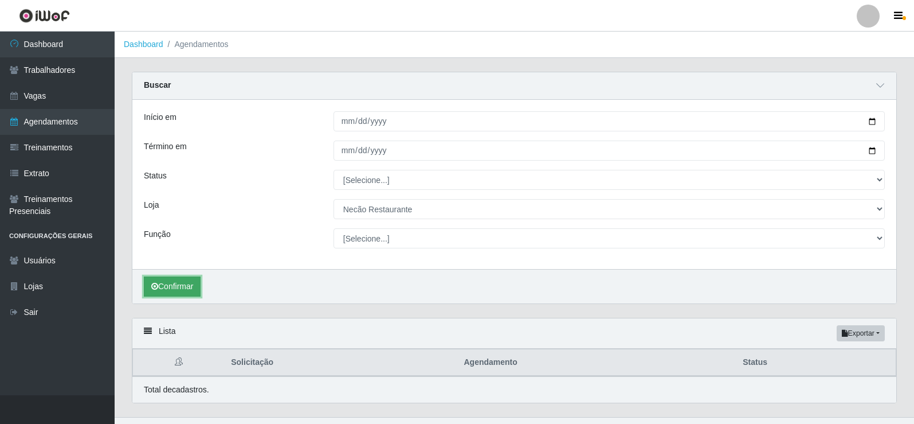
click at [168, 289] on button "Confirmar" at bounding box center [172, 286] width 57 height 20
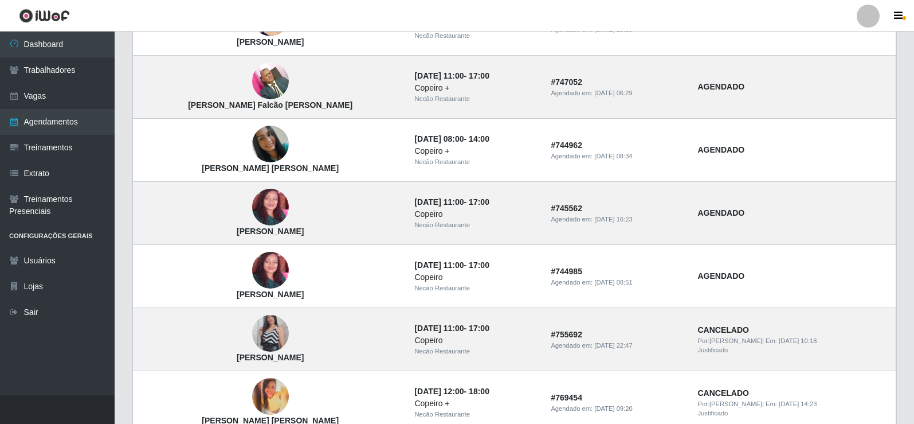
scroll to position [977, 0]
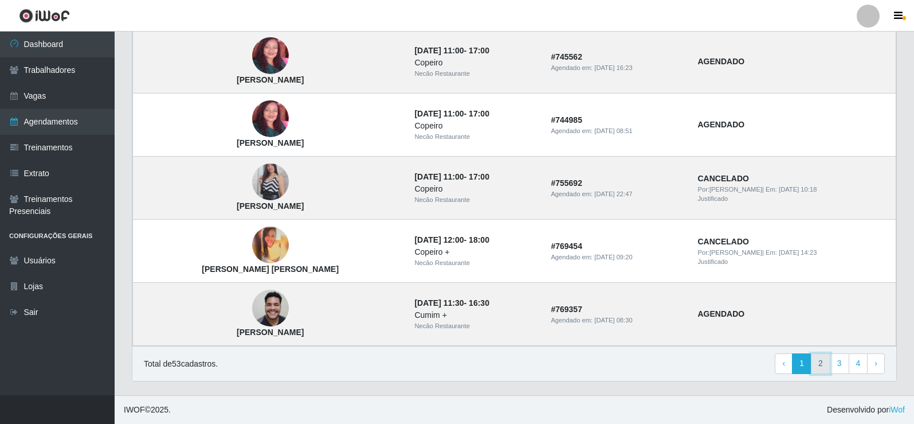
click at [826, 360] on link "2" at bounding box center [820, 363] width 19 height 21
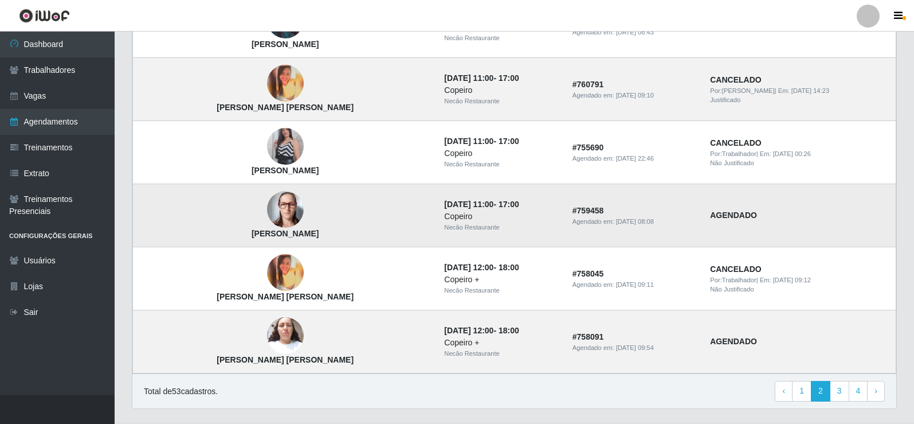
scroll to position [773, 0]
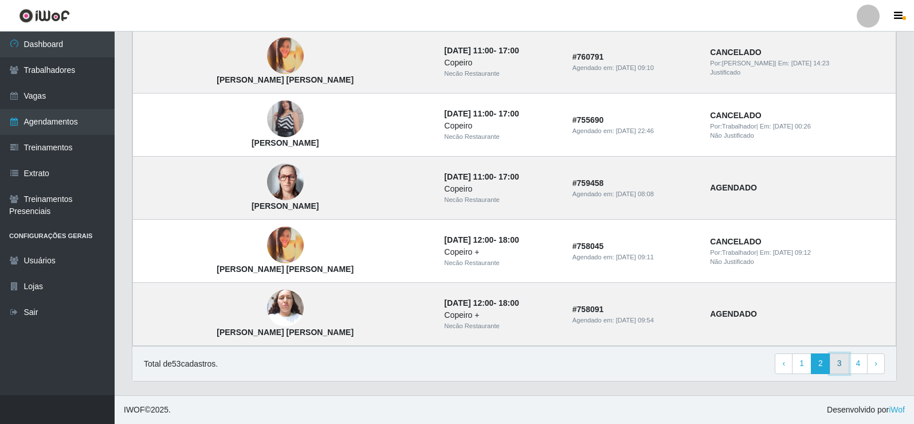
click at [837, 363] on link "3" at bounding box center [839, 363] width 19 height 21
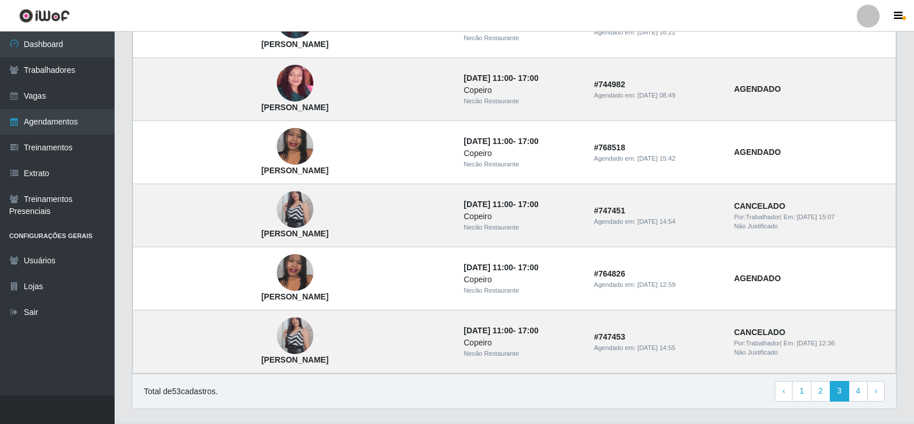
scroll to position [773, 0]
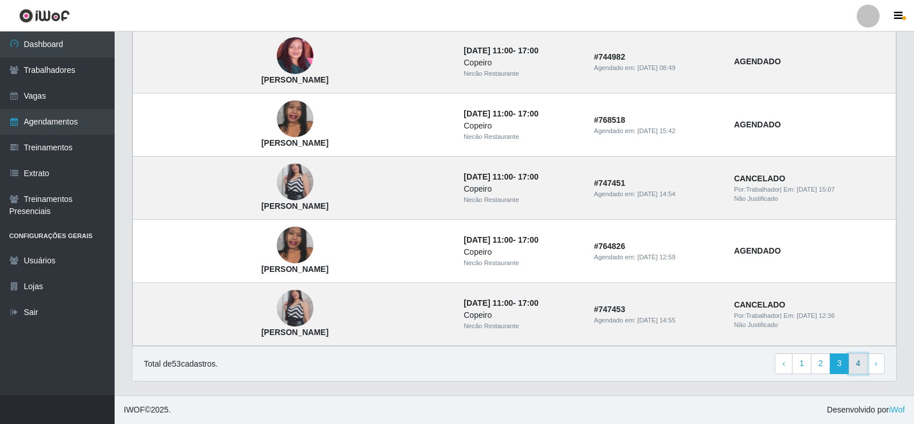
click at [858, 366] on link "4" at bounding box center [858, 363] width 19 height 21
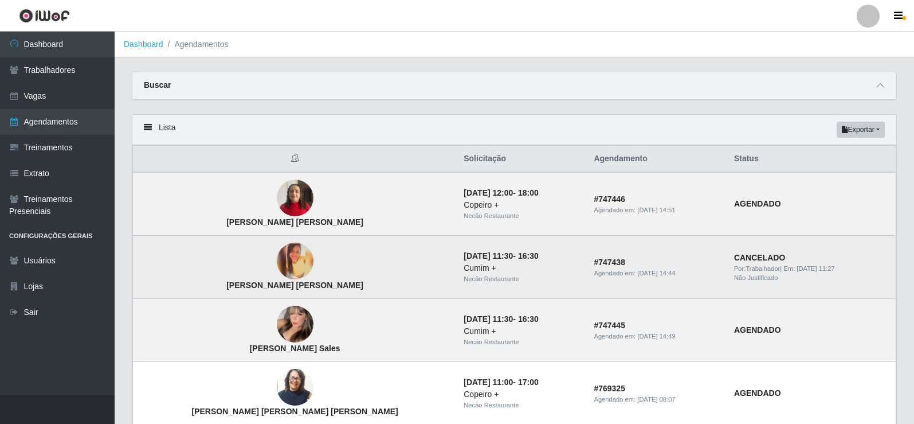
scroll to position [57, 0]
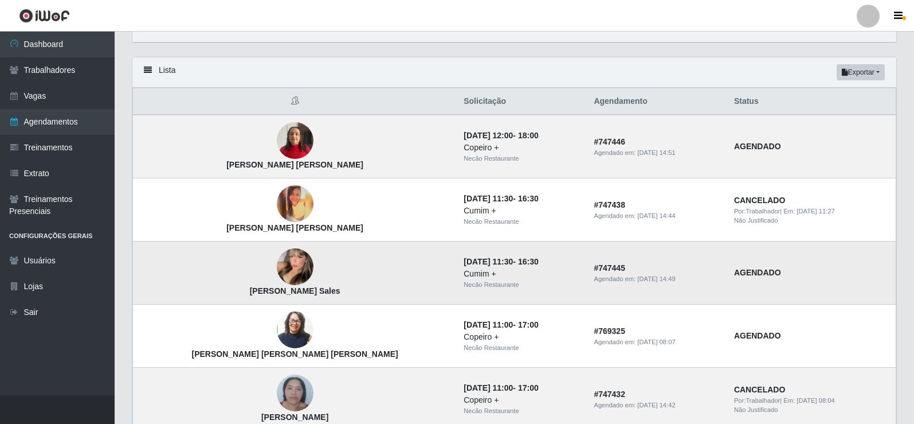
click at [277, 263] on img at bounding box center [295, 266] width 37 height 50
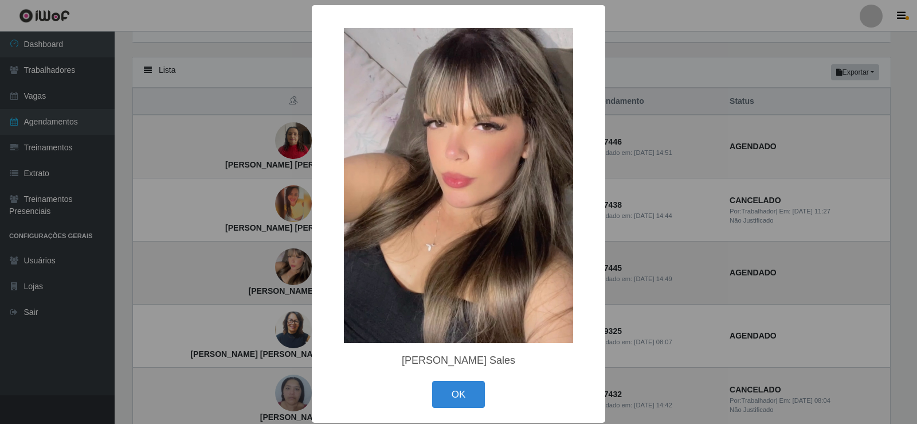
click at [231, 263] on div "× Polyana Vilarim Sales OK Cancel" at bounding box center [458, 212] width 917 height 424
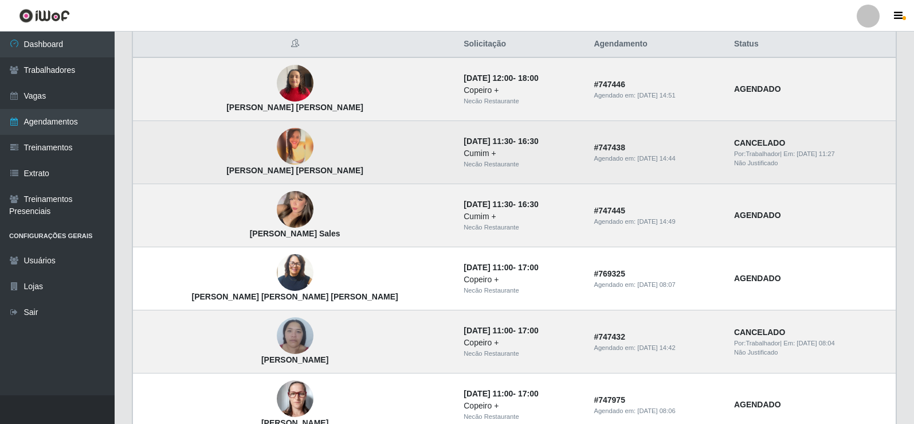
scroll to position [172, 0]
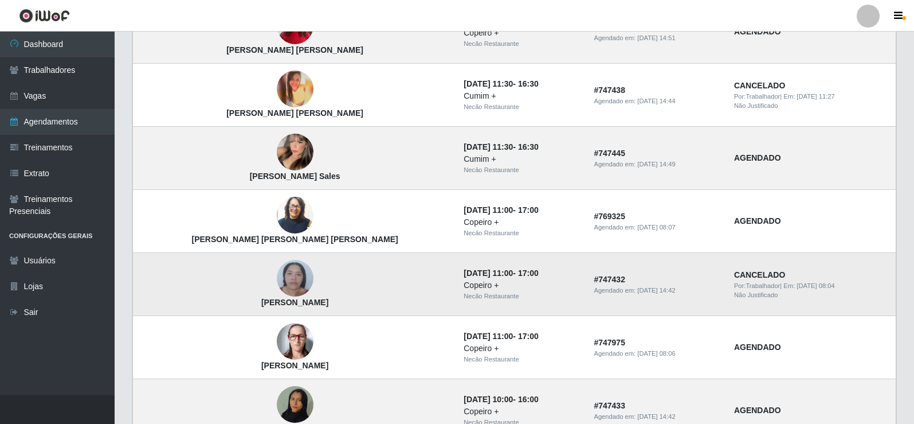
click at [277, 282] on img at bounding box center [295, 278] width 37 height 49
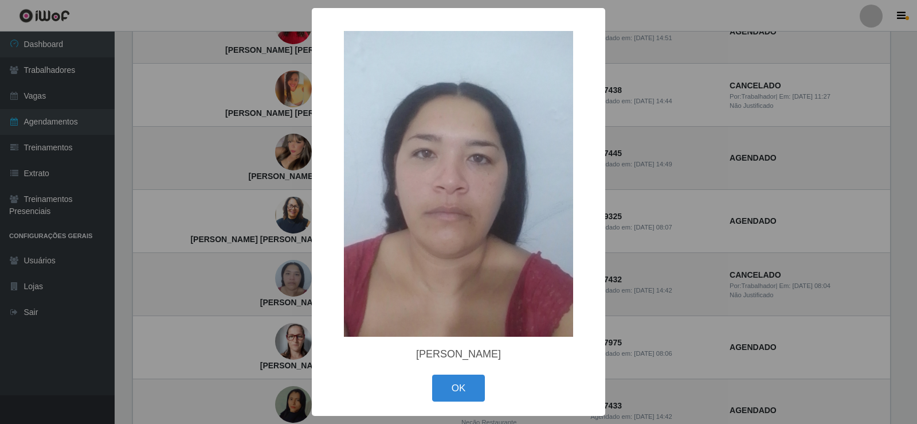
click at [304, 208] on div "× Fabiana Alves da Silva OK Cancel" at bounding box center [458, 212] width 917 height 424
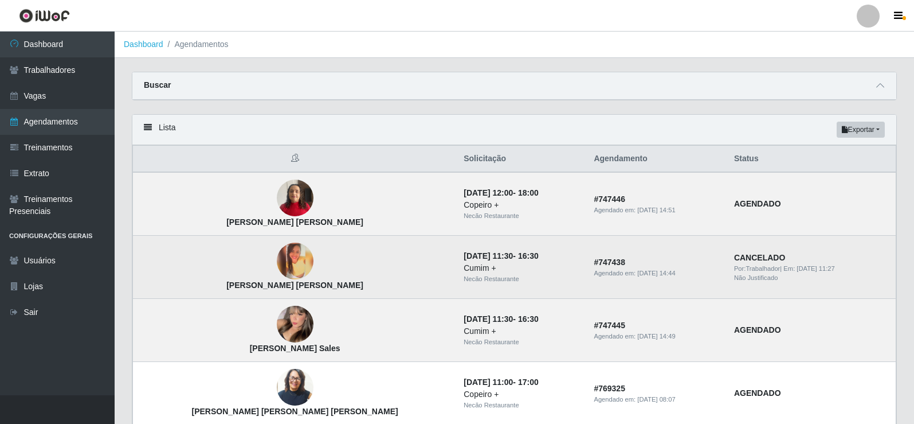
scroll to position [57, 0]
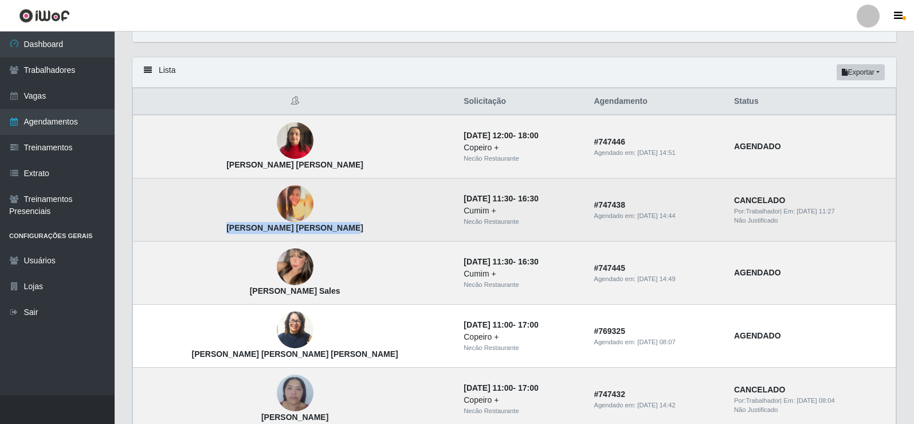
drag, startPoint x: 304, startPoint y: 223, endPoint x: 148, endPoint y: 226, distance: 156.0
click at [148, 226] on td "Fabiana Tavares Nascimento" at bounding box center [295, 209] width 324 height 63
copy strong "Fabiana Tavares Nascimento"
